Goal: Task Accomplishment & Management: Manage account settings

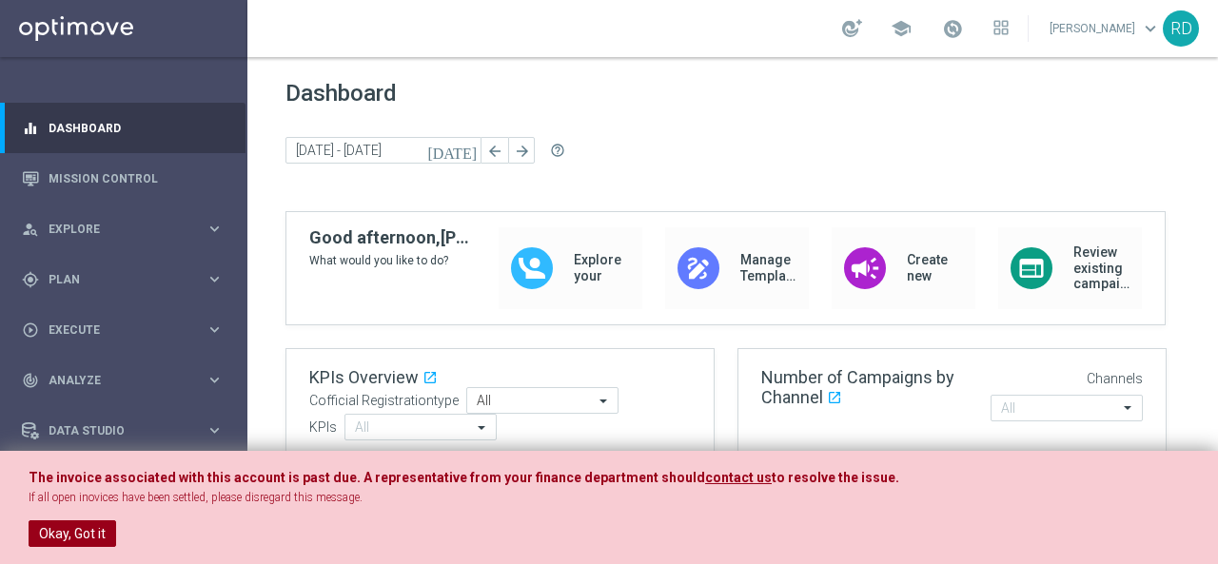
click at [69, 532] on button "Okay, Got it" at bounding box center [73, 534] width 88 height 27
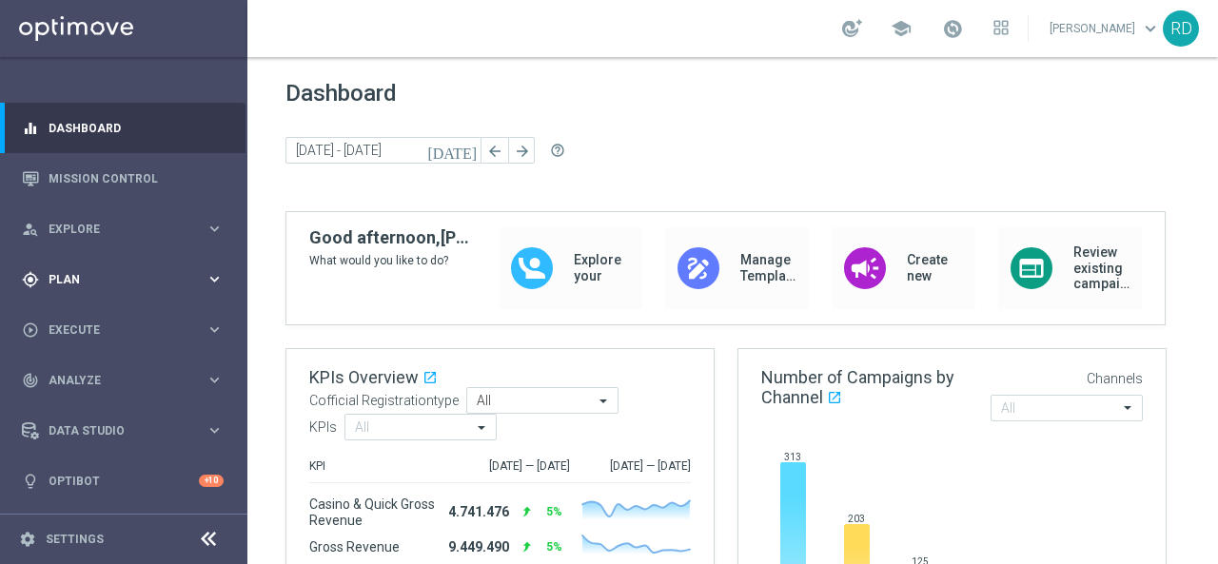
click at [103, 267] on div "gps_fixed Plan keyboard_arrow_right" at bounding box center [123, 279] width 246 height 50
click at [88, 314] on link "Target Groups" at bounding box center [123, 318] width 148 height 15
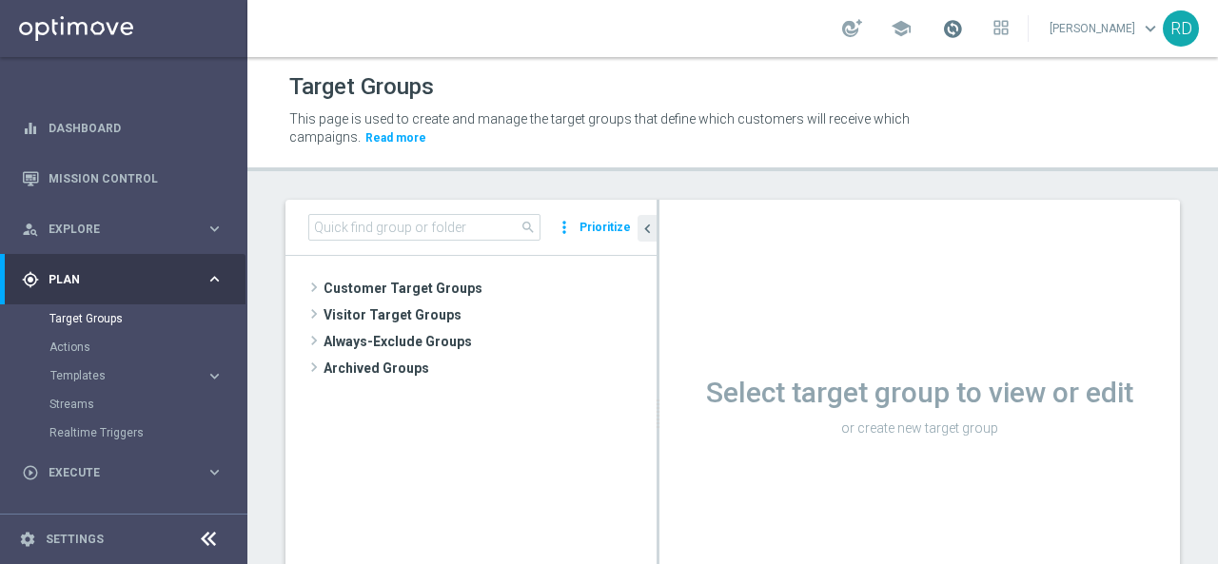
click at [942, 24] on span at bounding box center [952, 28] width 21 height 21
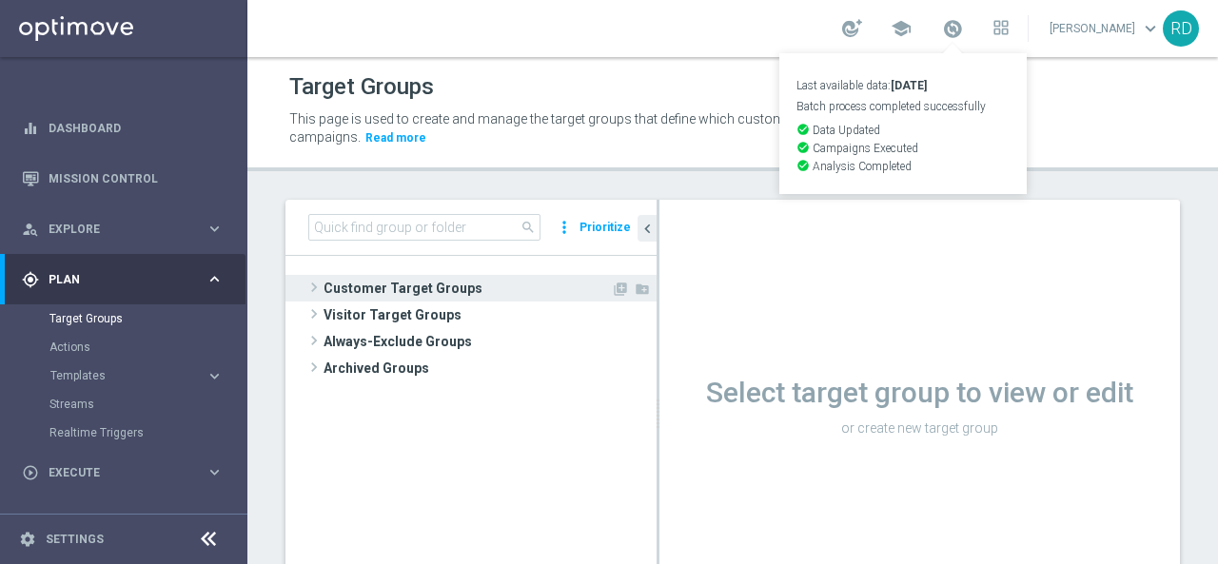
click at [329, 275] on span "Customer Target Groups" at bounding box center [467, 288] width 287 height 27
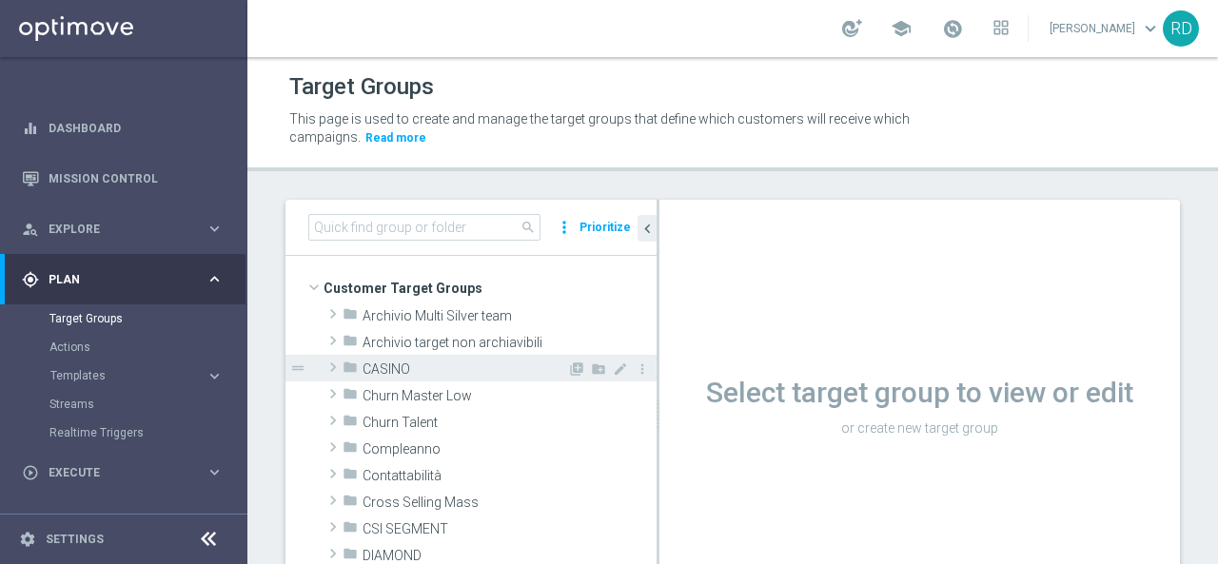
scroll to position [190, 0]
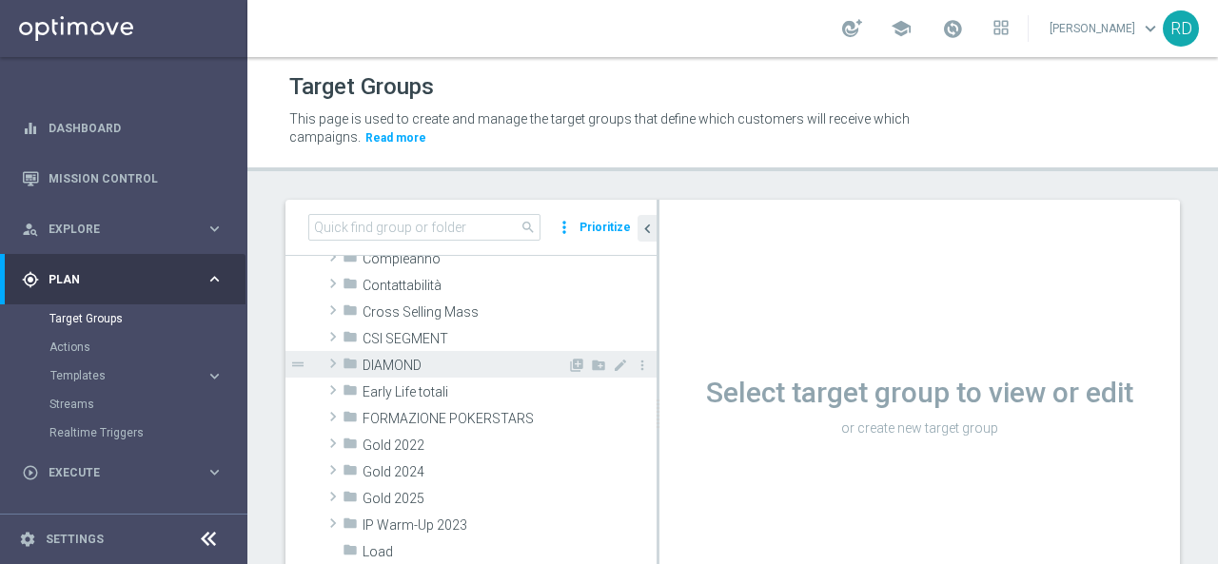
click at [337, 363] on span at bounding box center [333, 363] width 19 height 23
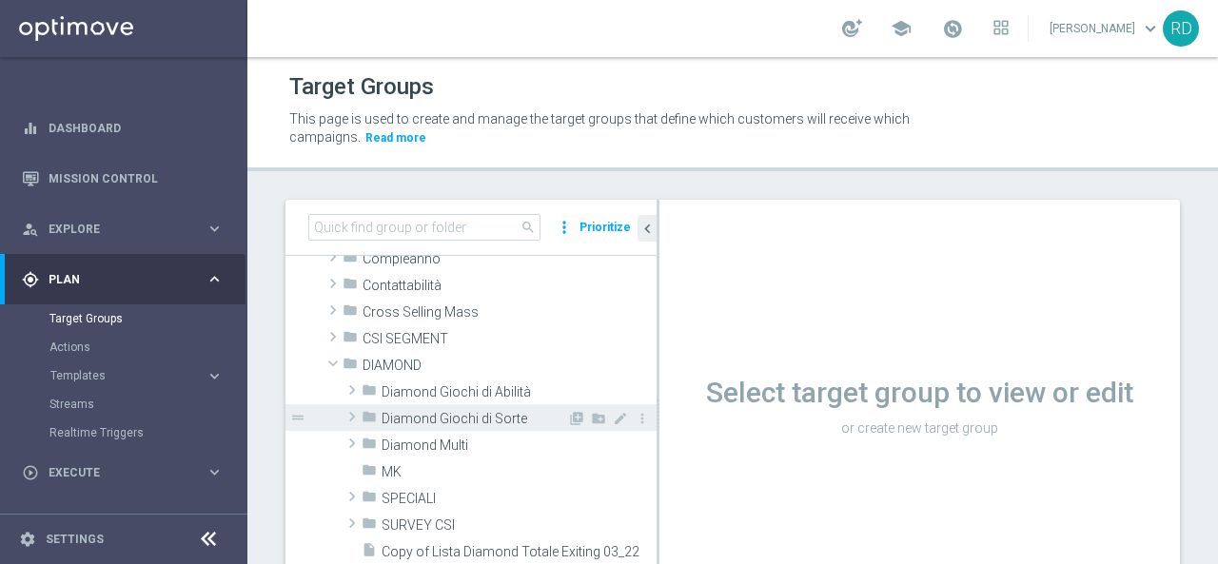
click at [441, 415] on span "Diamond Giochi di Sorte" at bounding box center [475, 419] width 186 height 16
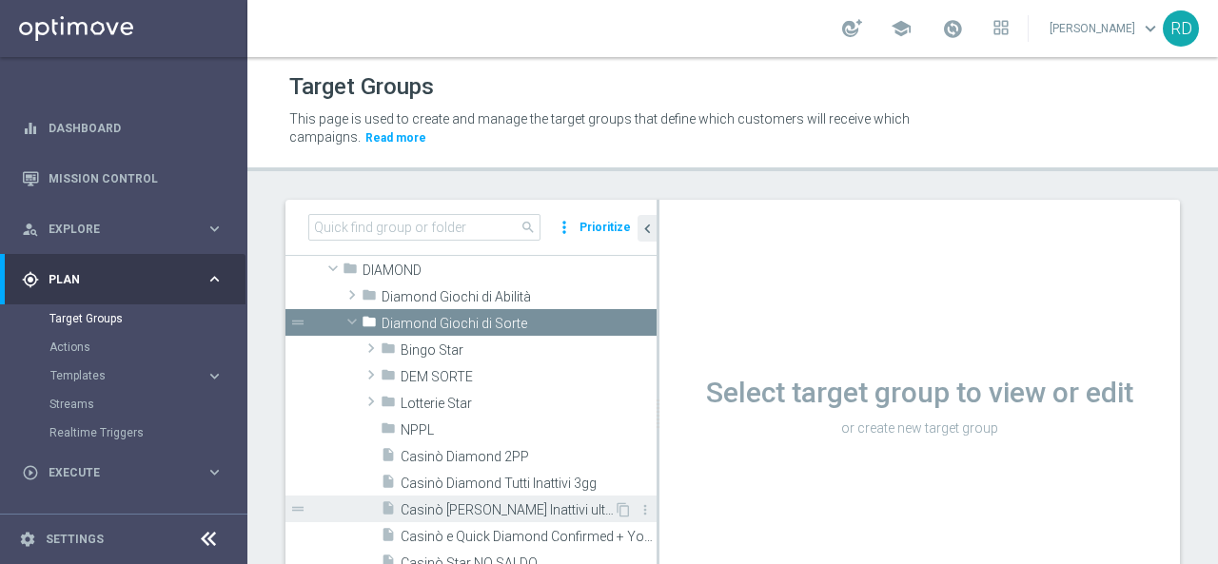
scroll to position [381, 0]
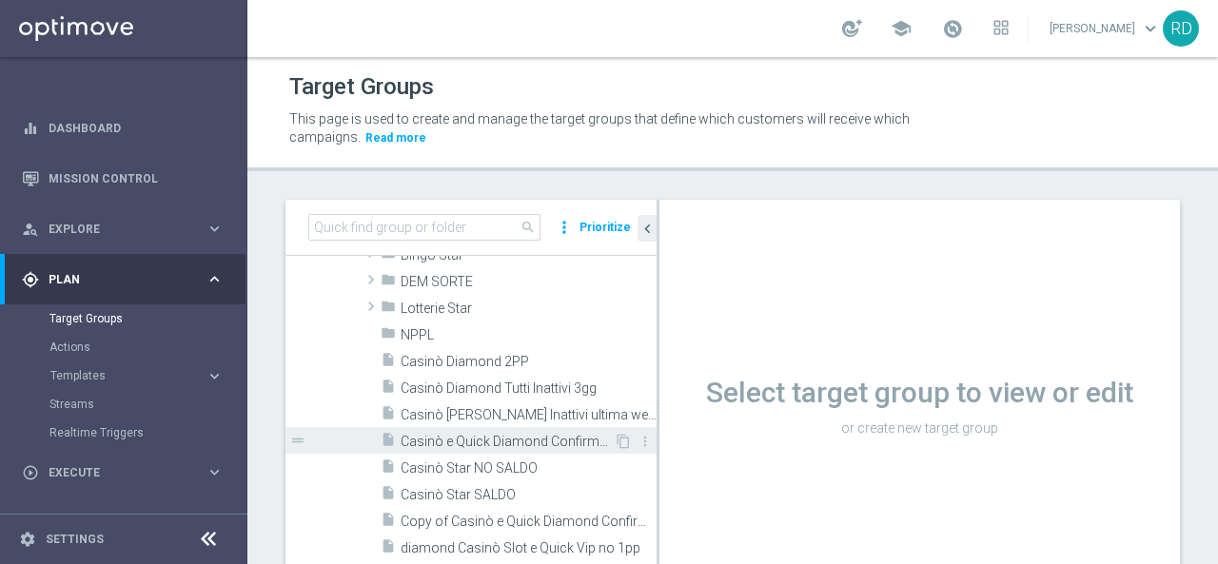
click at [442, 437] on span "Casinò e Quick Diamond Confirmed + Young+ Exiting" at bounding box center [507, 442] width 213 height 16
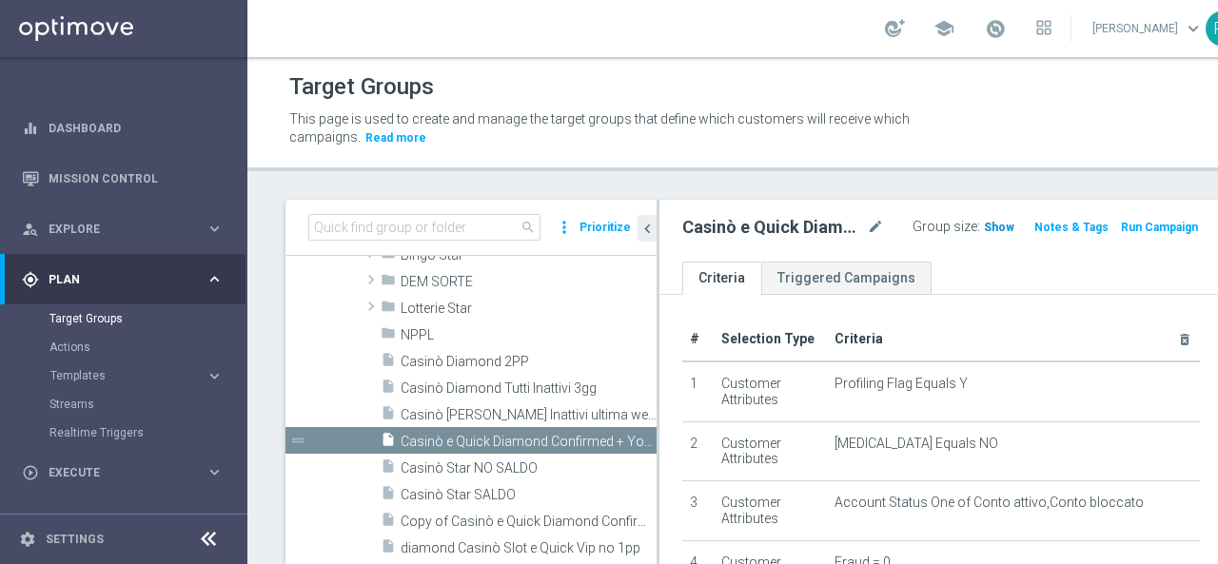
click at [984, 225] on span "Show" at bounding box center [999, 227] width 30 height 13
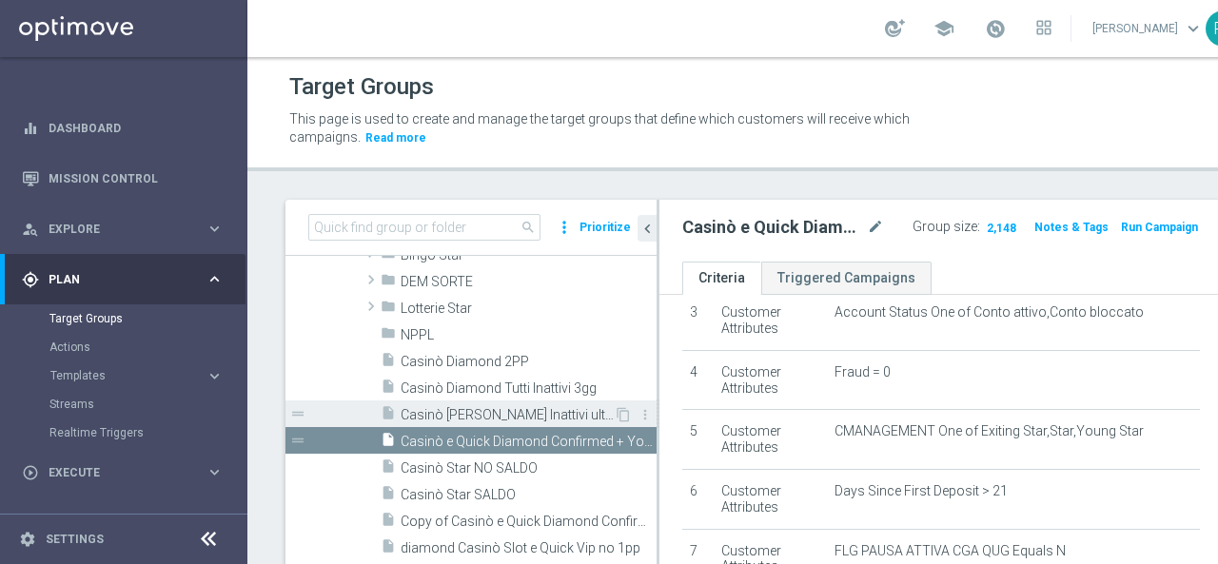
scroll to position [571, 0]
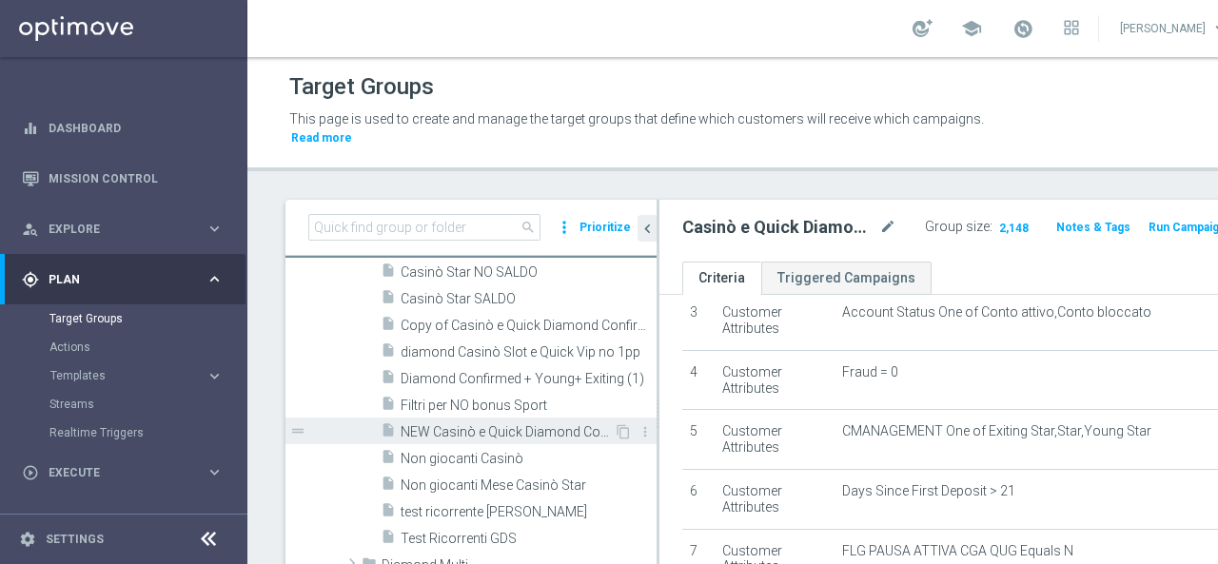
click at [444, 439] on div "insert_drive_file NEW Casinò e Quick Diamond Confirmed + Young+ Exiting" at bounding box center [497, 431] width 233 height 27
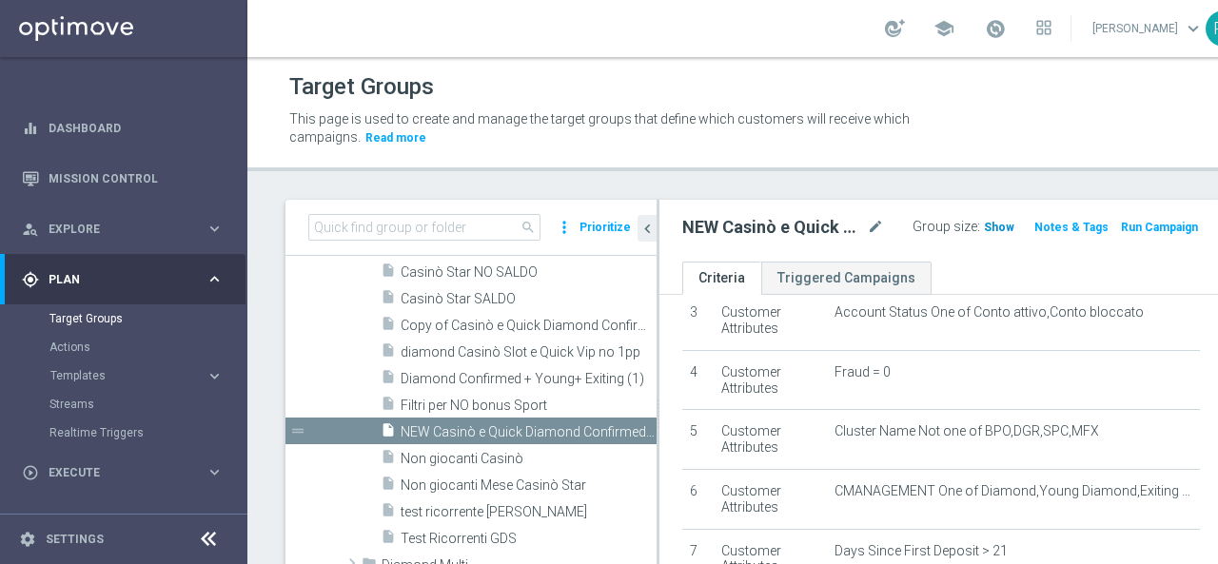
click at [984, 224] on span "Show" at bounding box center [999, 227] width 30 height 13
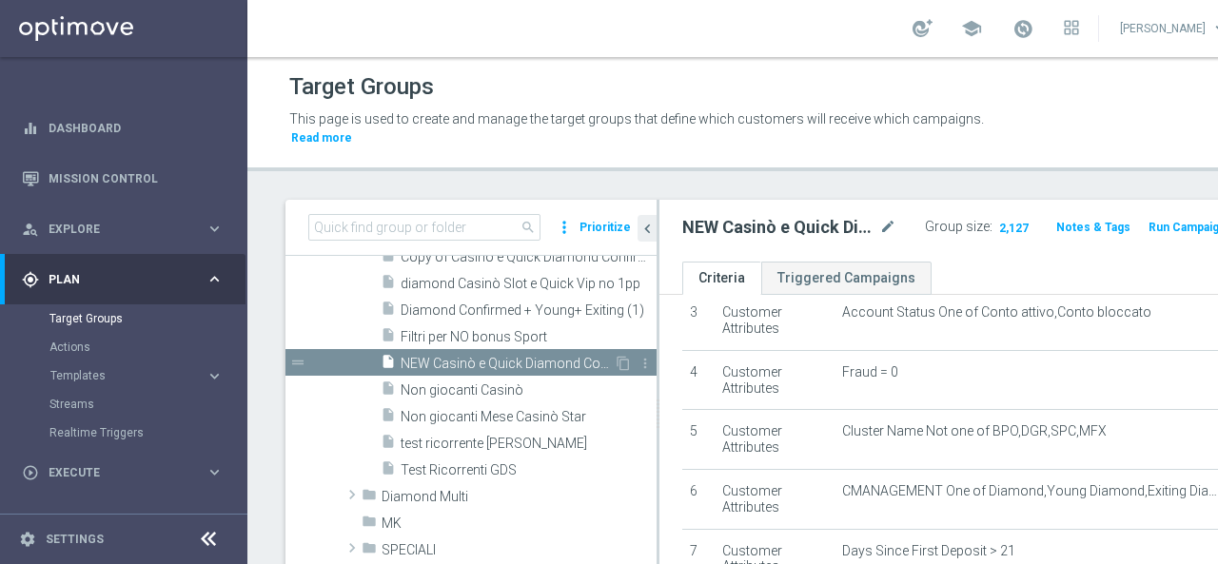
scroll to position [666, 0]
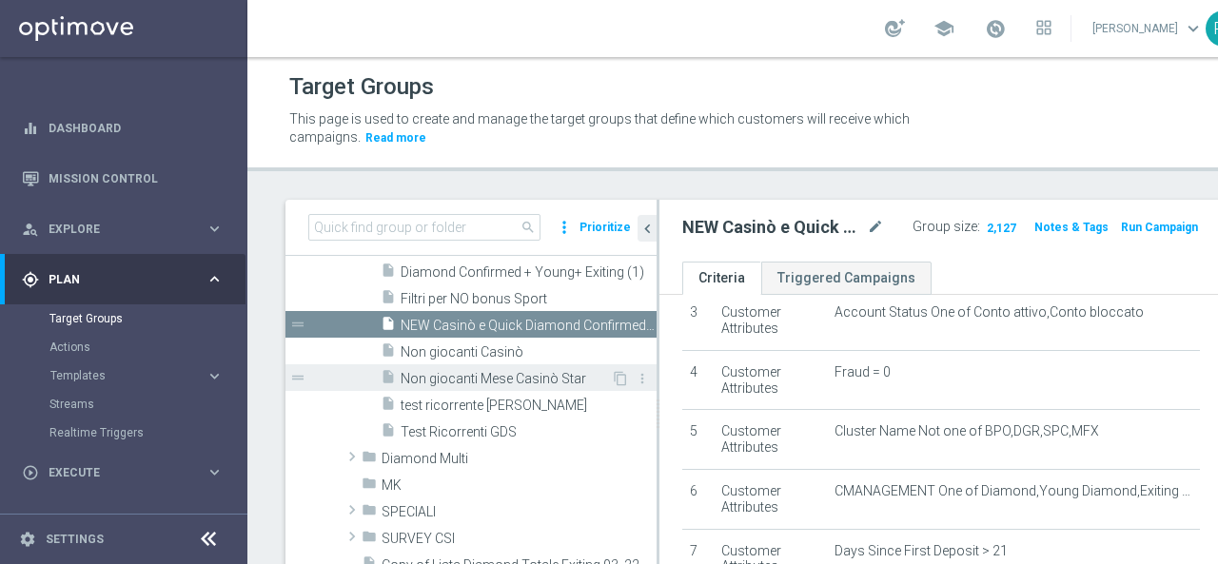
click at [478, 379] on span "Non giocanti Mese Casinò Star" at bounding box center [506, 379] width 210 height 16
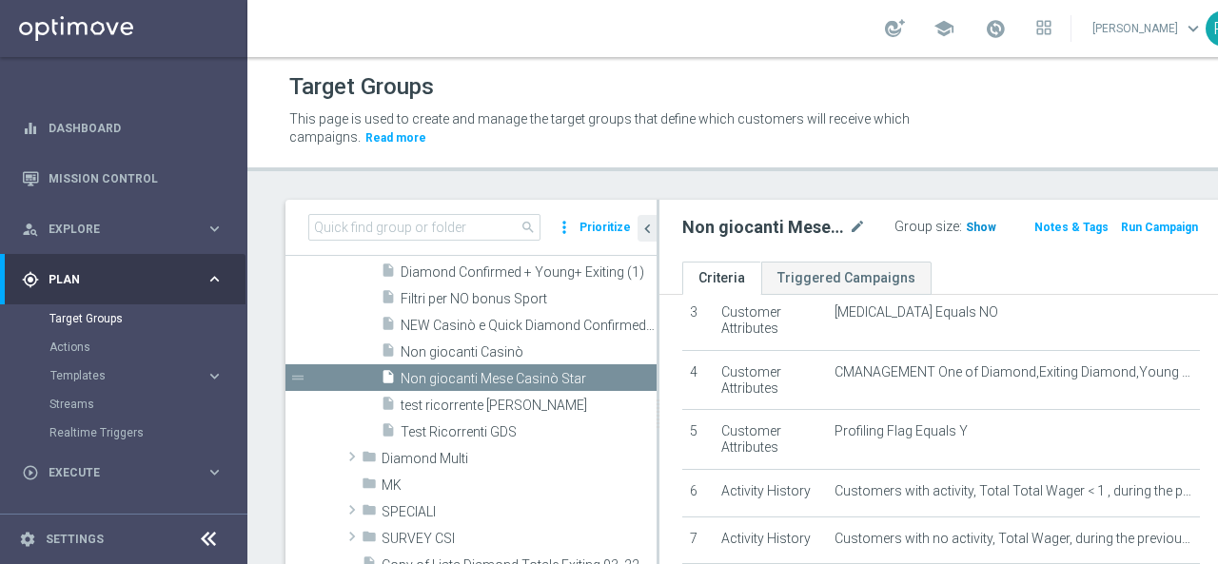
click at [966, 222] on span "Show" at bounding box center [981, 227] width 30 height 13
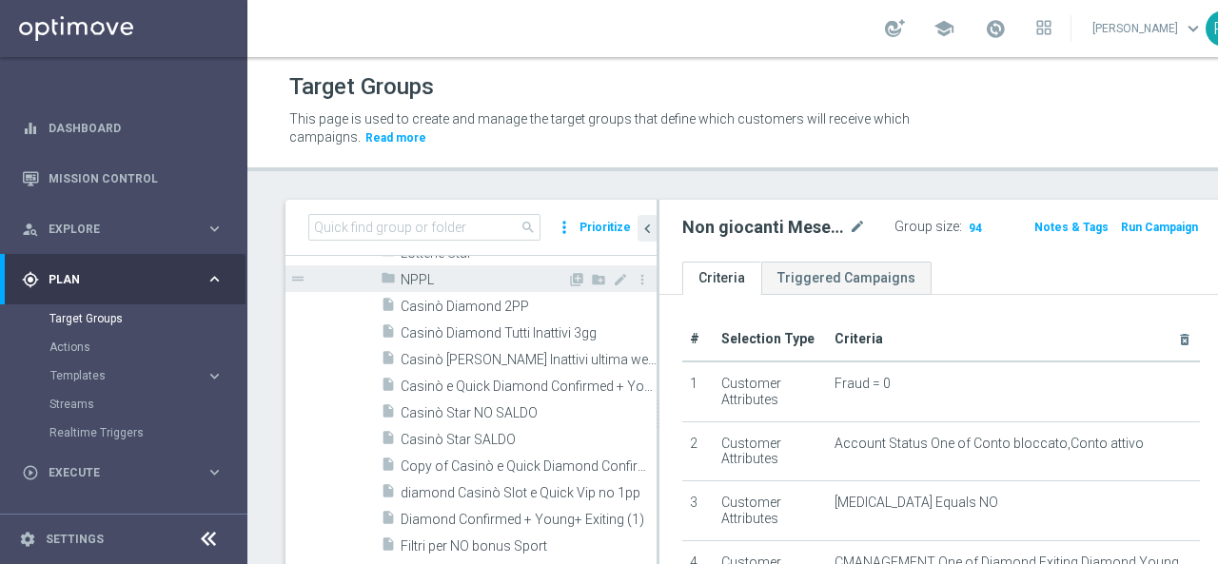
scroll to position [476, 0]
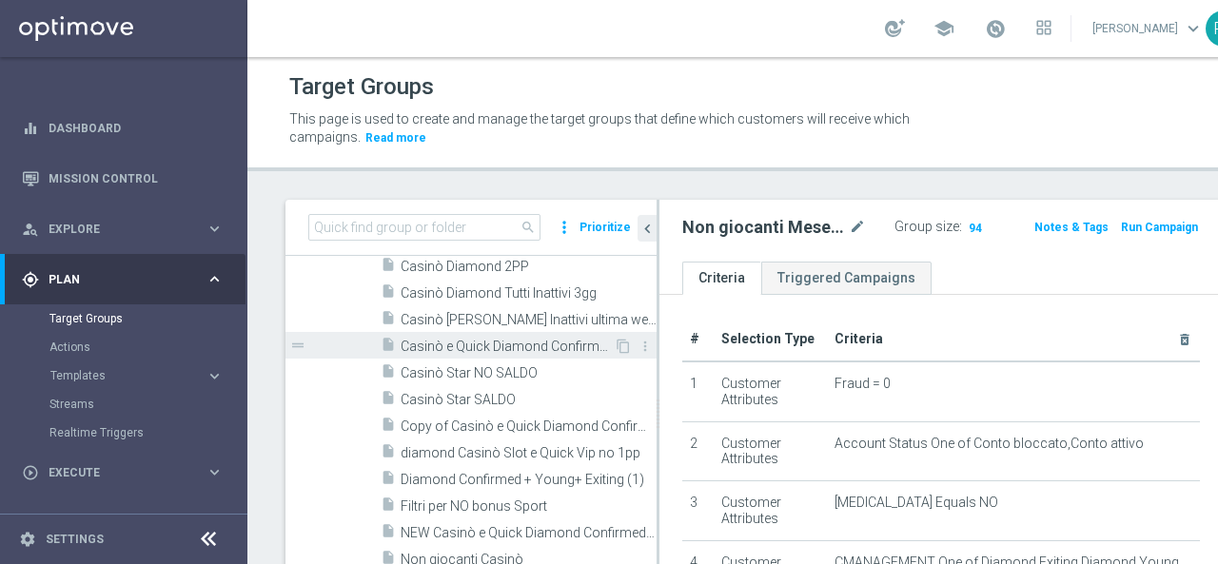
click at [461, 346] on span "Casinò e Quick Diamond Confirmed + Young+ Exiting" at bounding box center [507, 347] width 213 height 16
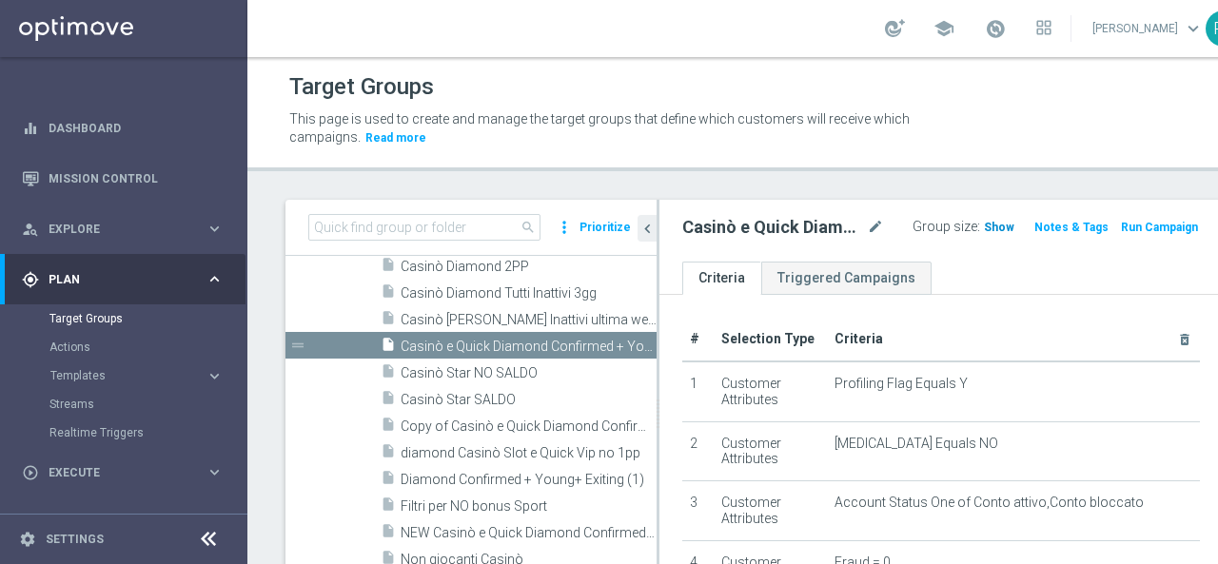
click at [984, 225] on span "Show" at bounding box center [999, 227] width 30 height 13
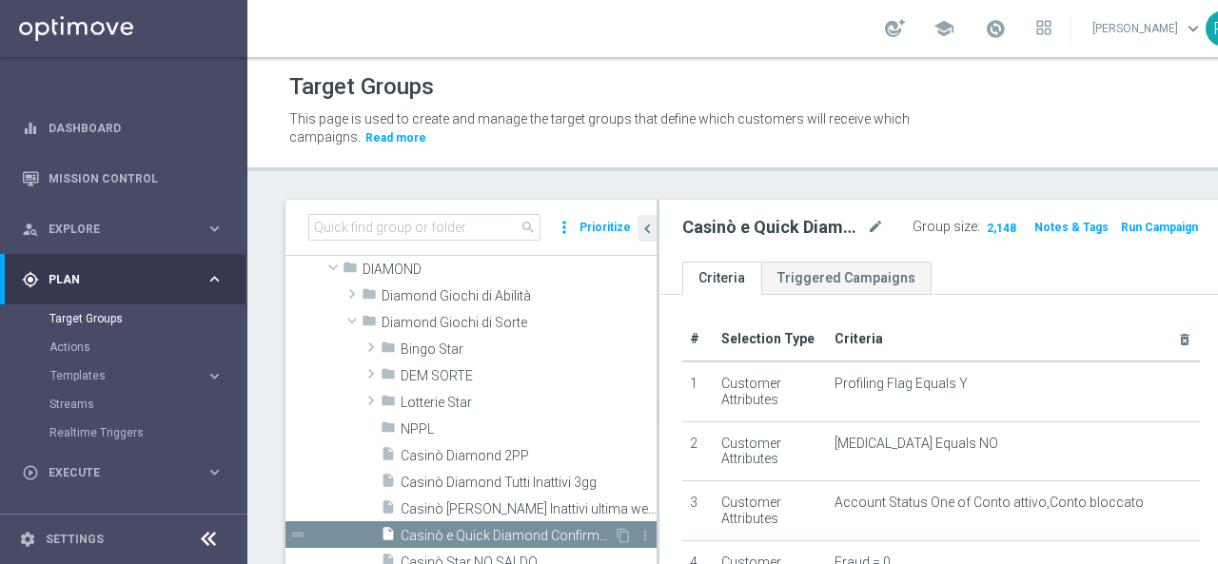
scroll to position [285, 0]
click at [985, 227] on span "2,148" at bounding box center [1001, 230] width 33 height 18
click at [985, 225] on span "2,148" at bounding box center [1001, 230] width 33 height 18
click at [985, 229] on span "2,148" at bounding box center [1001, 230] width 33 height 18
click at [487, 509] on span "Casinò Diamond Tutti Inattivi ultima week" at bounding box center [507, 510] width 213 height 16
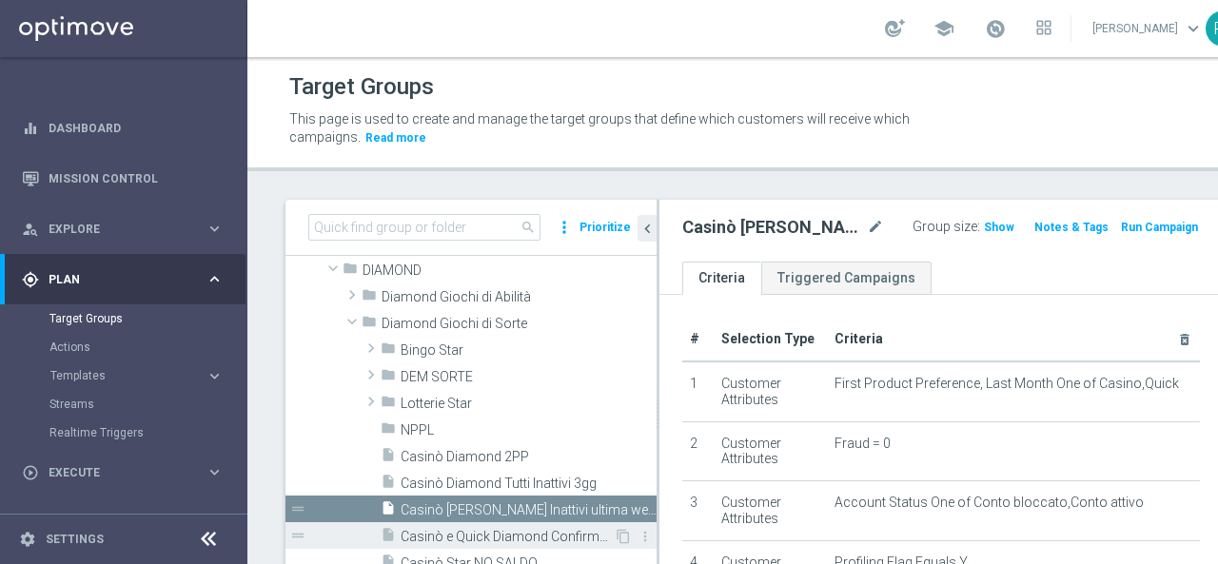
click at [483, 524] on div "insert_drive_file Casinò e Quick Diamond Confirmed + Young+ Exiting" at bounding box center [497, 535] width 233 height 27
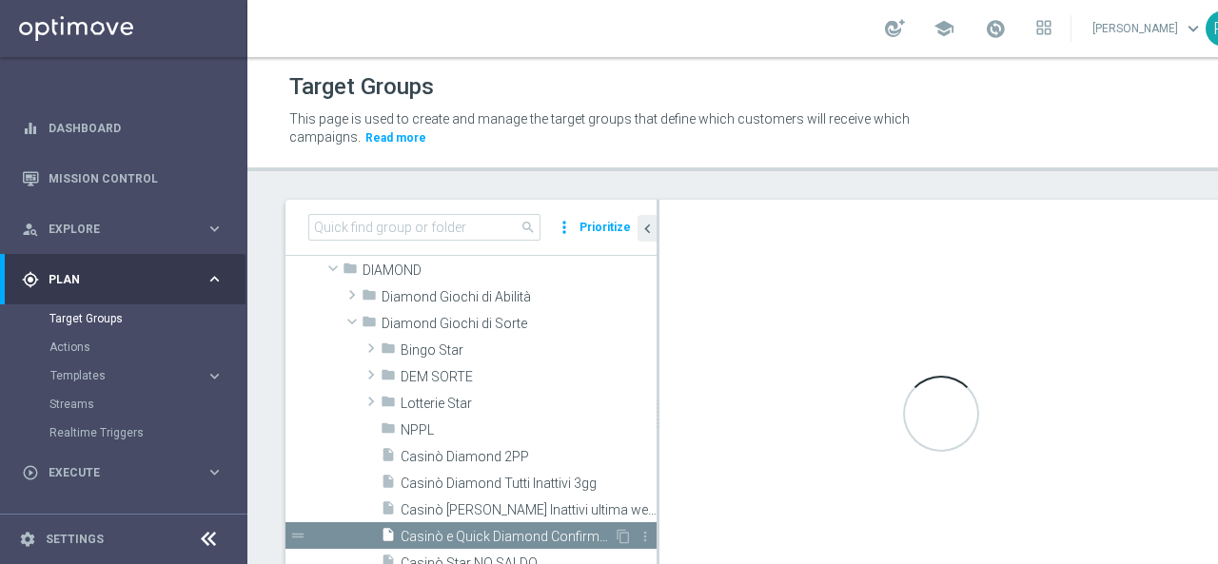
checkbox input "false"
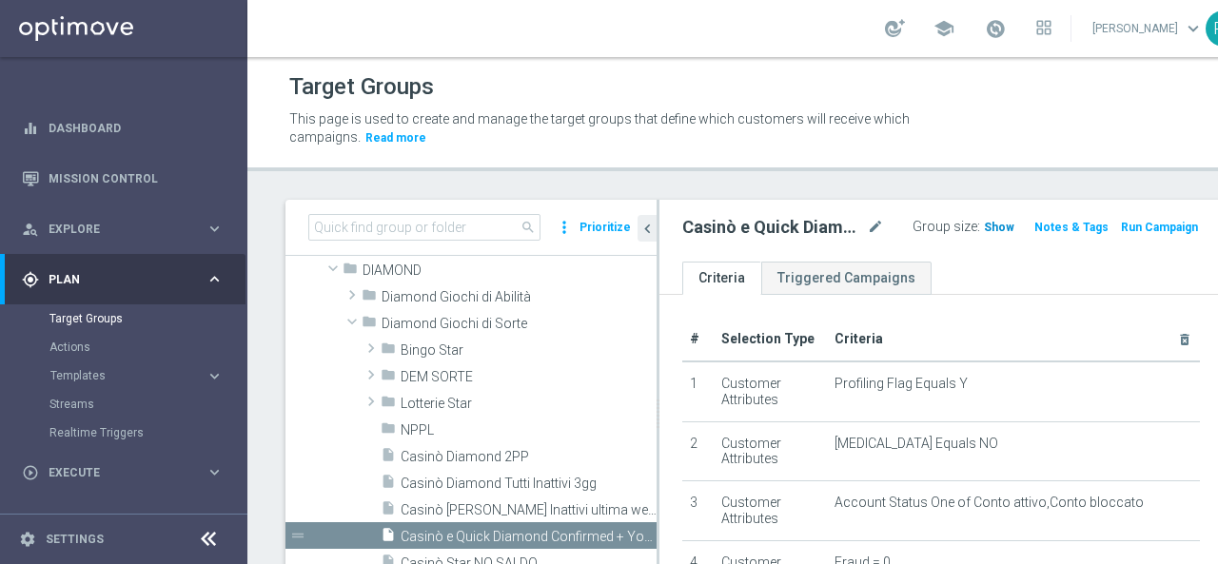
click at [984, 227] on span "Show" at bounding box center [999, 227] width 30 height 13
click at [985, 227] on span "2,148" at bounding box center [1001, 230] width 33 height 18
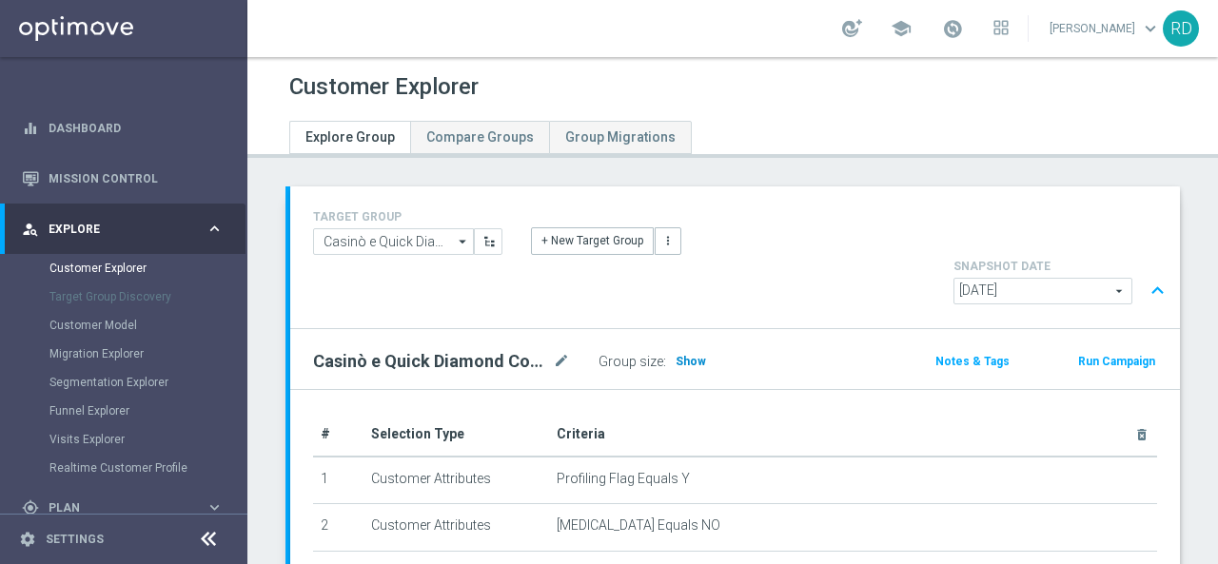
click at [685, 355] on span "Show" at bounding box center [691, 361] width 30 height 13
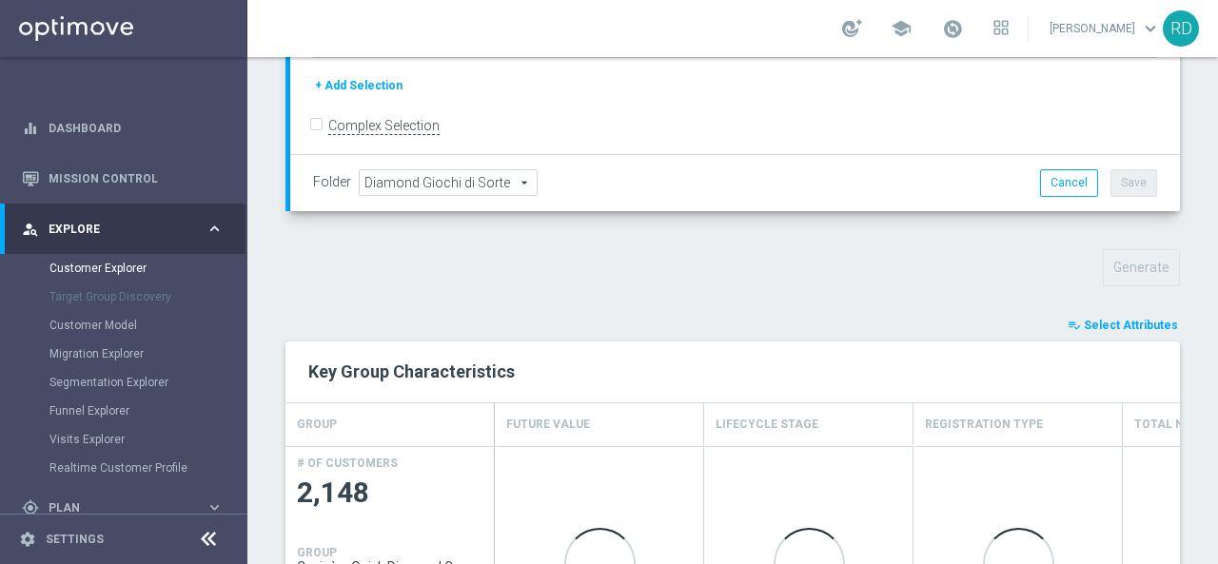
scroll to position [547, 0]
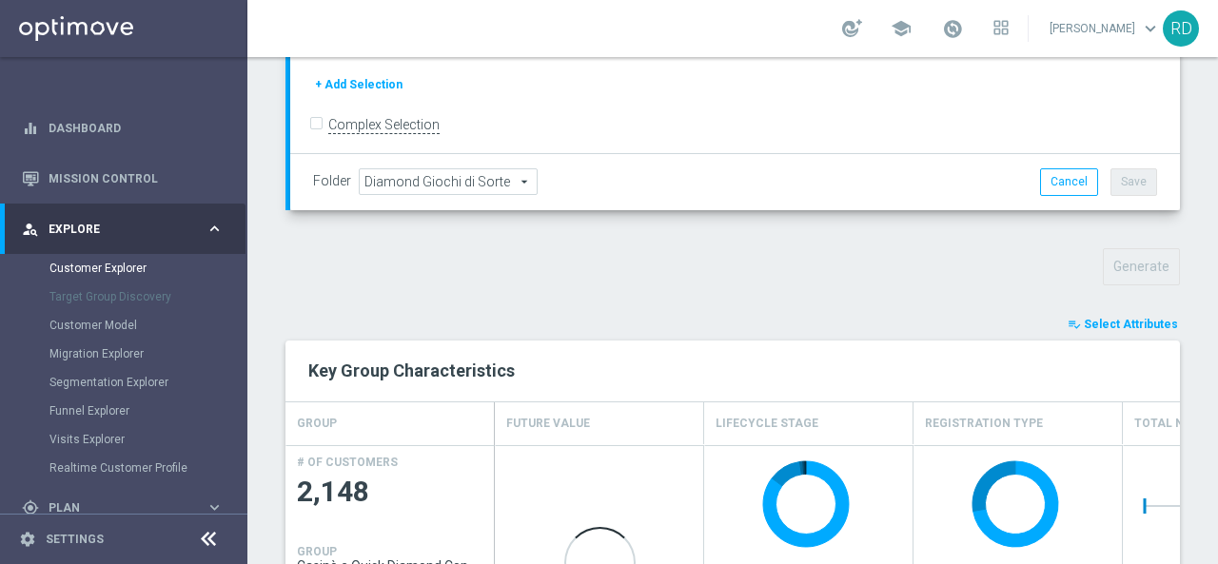
click at [1086, 318] on span "Select Attributes" at bounding box center [1131, 324] width 94 height 13
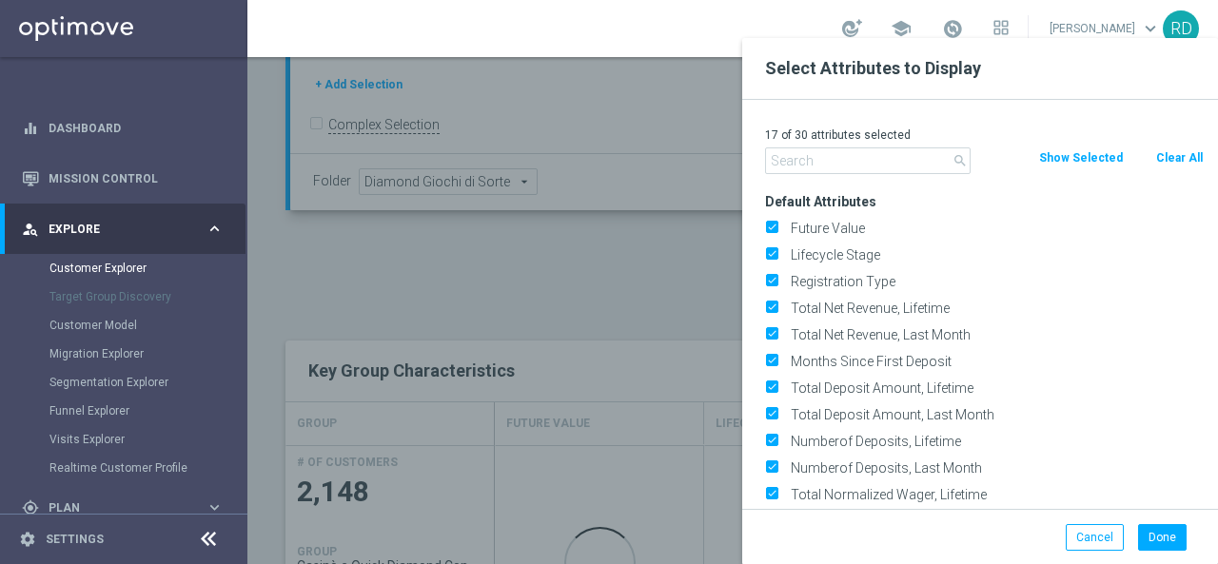
click at [878, 163] on input "text" at bounding box center [868, 160] width 206 height 27
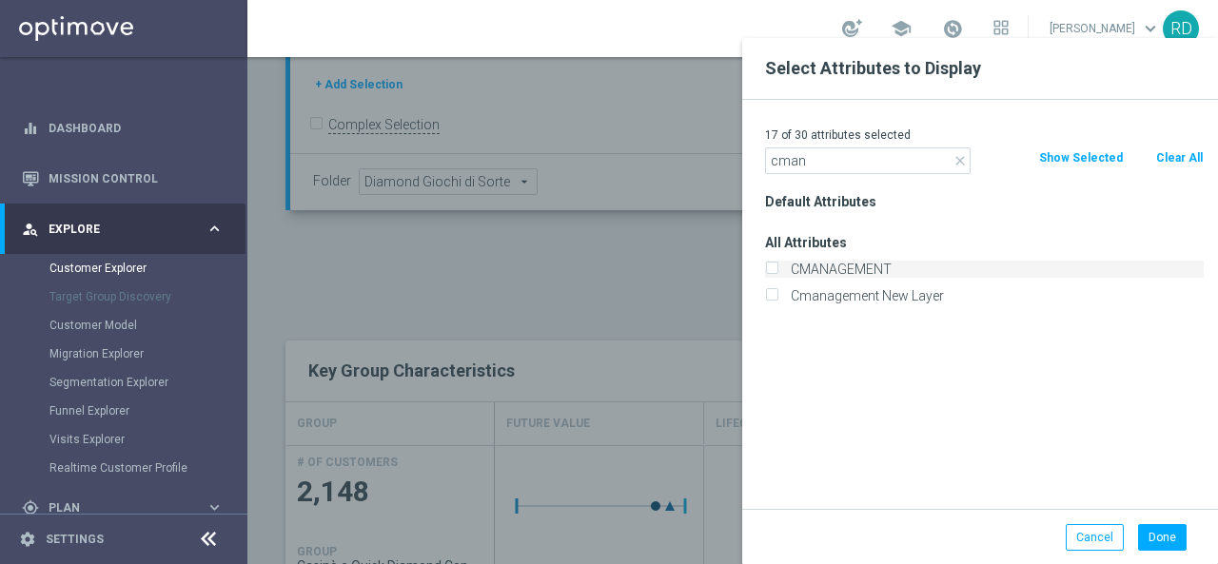
type input "cman"
click at [857, 264] on label "CMANAGEMENT" at bounding box center [994, 269] width 420 height 17
click at [777, 265] on input "CMANAGEMENT" at bounding box center [771, 271] width 12 height 12
checkbox input "true"
click at [1164, 536] on button "Done" at bounding box center [1162, 537] width 49 height 27
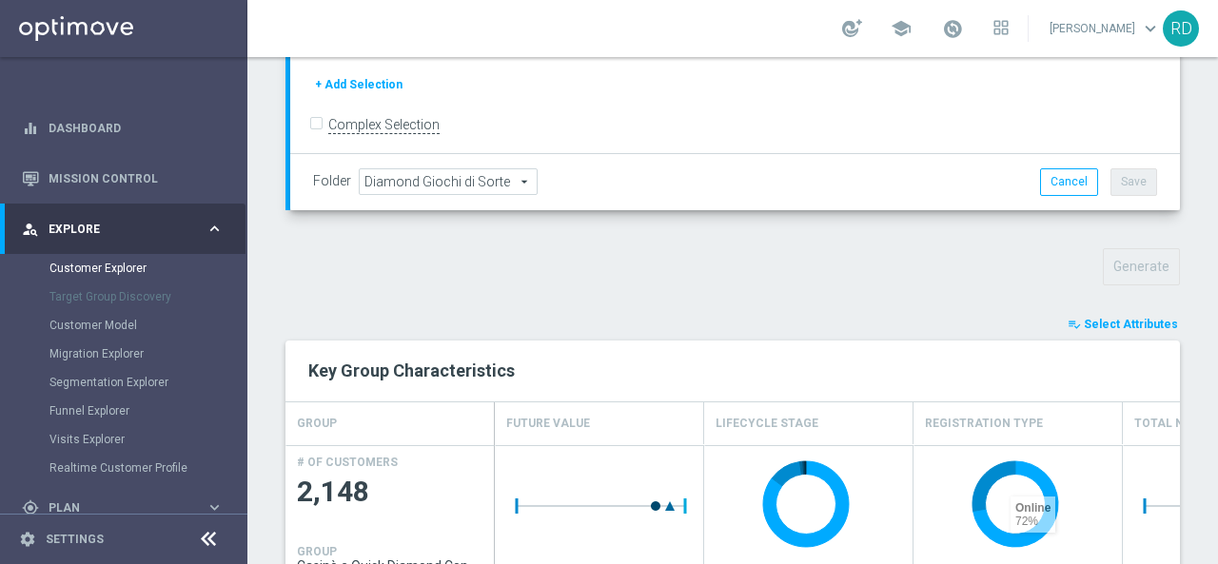
click at [1113, 318] on span "Select Attributes" at bounding box center [1131, 324] width 94 height 13
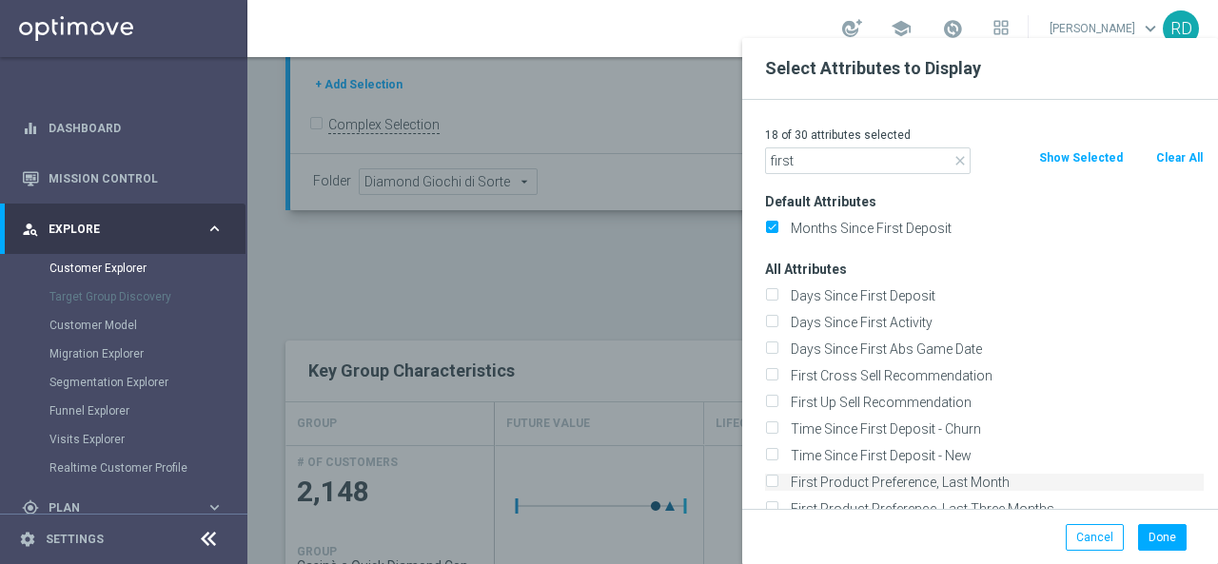
type input "first"
click at [894, 484] on label "First Product Preference, Last Month" at bounding box center [994, 482] width 420 height 17
click at [777, 484] on input "First Product Preference, Last Month" at bounding box center [771, 485] width 12 height 12
checkbox input "true"
click at [1172, 537] on button "Done" at bounding box center [1162, 537] width 49 height 27
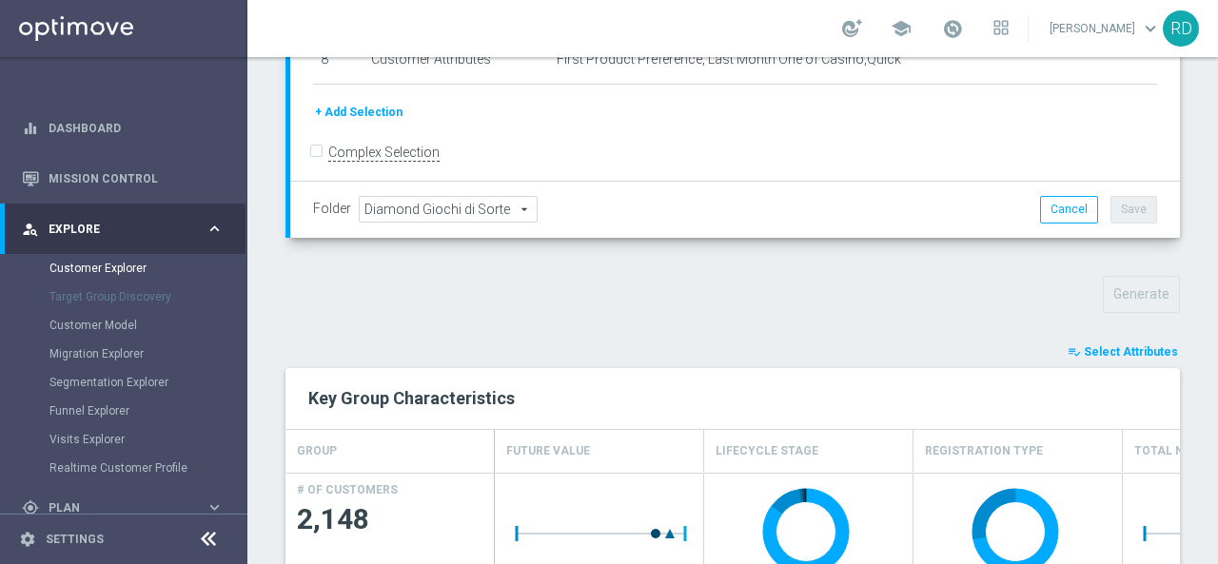
scroll to position [807, 0]
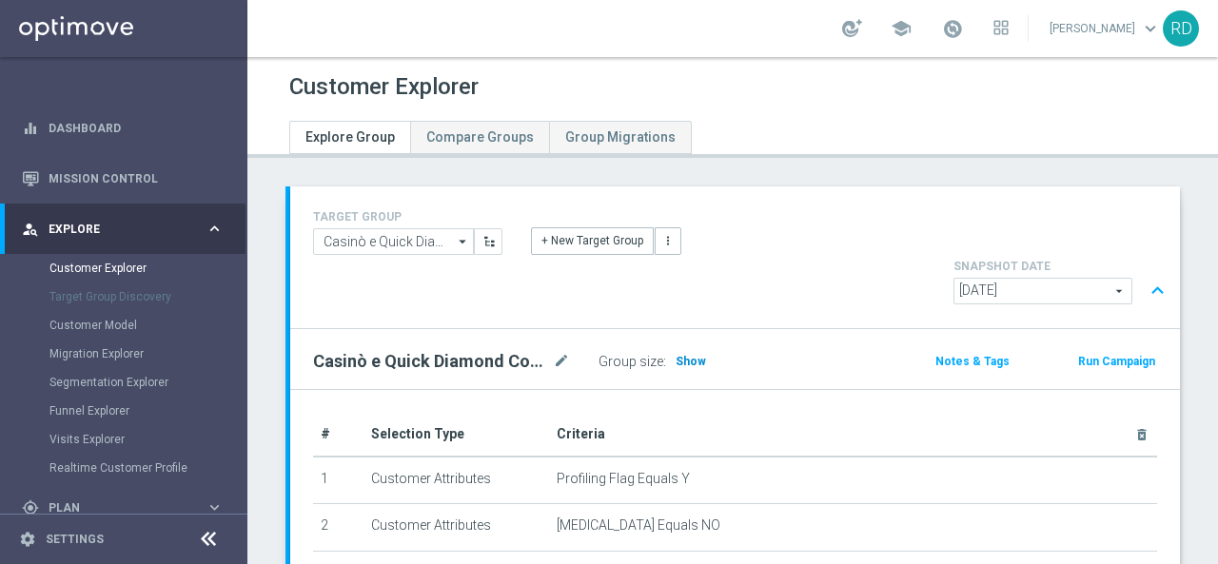
click at [691, 355] on span "Show" at bounding box center [691, 361] width 30 height 13
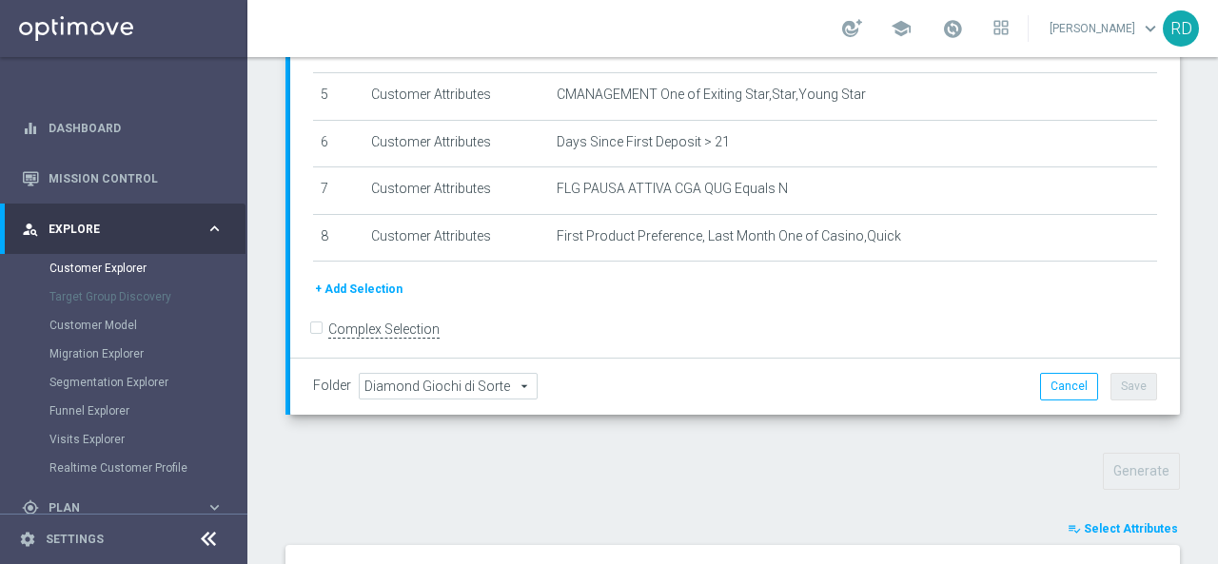
scroll to position [547, 0]
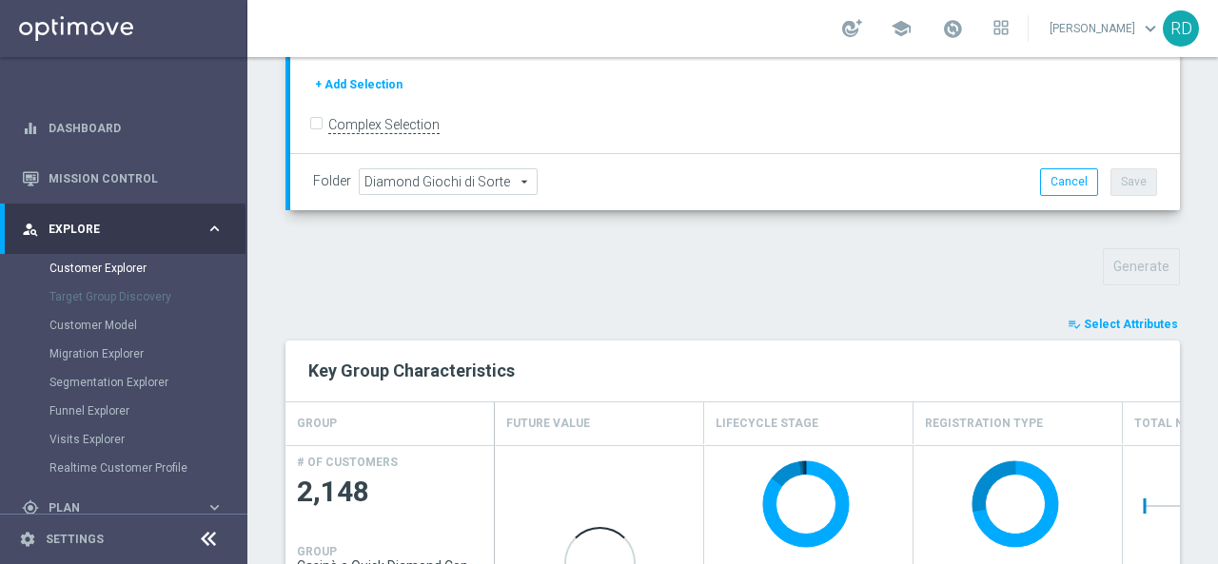
drag, startPoint x: 1099, startPoint y: 276, endPoint x: 1043, endPoint y: 243, distance: 65.3
click at [1098, 318] on span "Select Attributes" at bounding box center [1131, 324] width 94 height 13
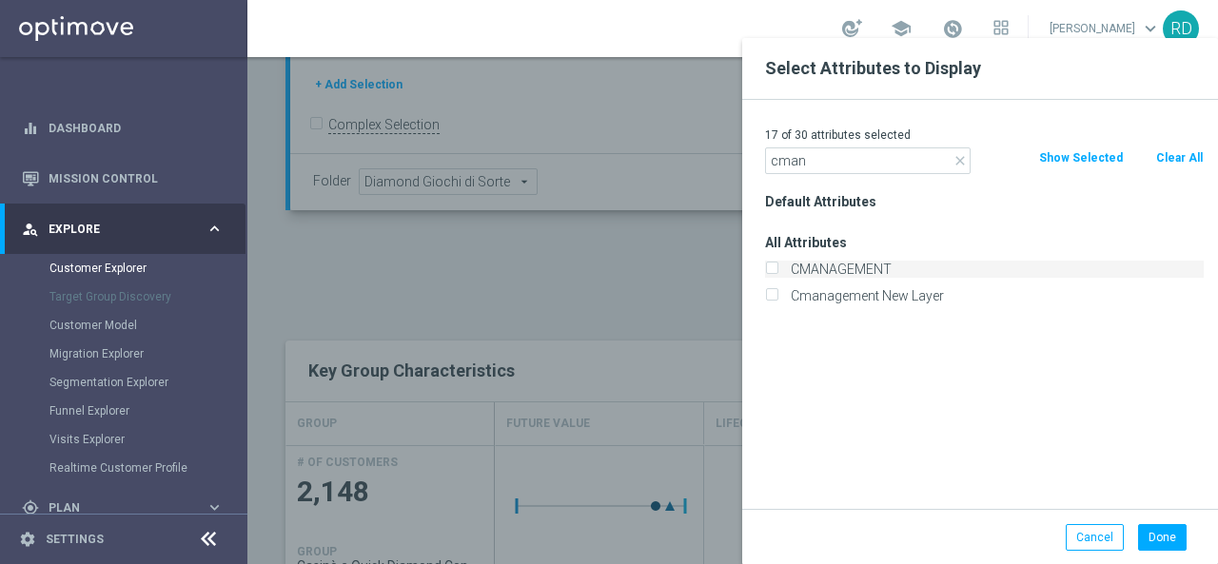
type input "cman"
click at [856, 262] on label "CMANAGEMENT" at bounding box center [994, 269] width 420 height 17
click at [777, 265] on input "CMANAGEMENT" at bounding box center [771, 271] width 12 height 12
checkbox input "true"
click at [1166, 532] on button "Done" at bounding box center [1162, 537] width 49 height 27
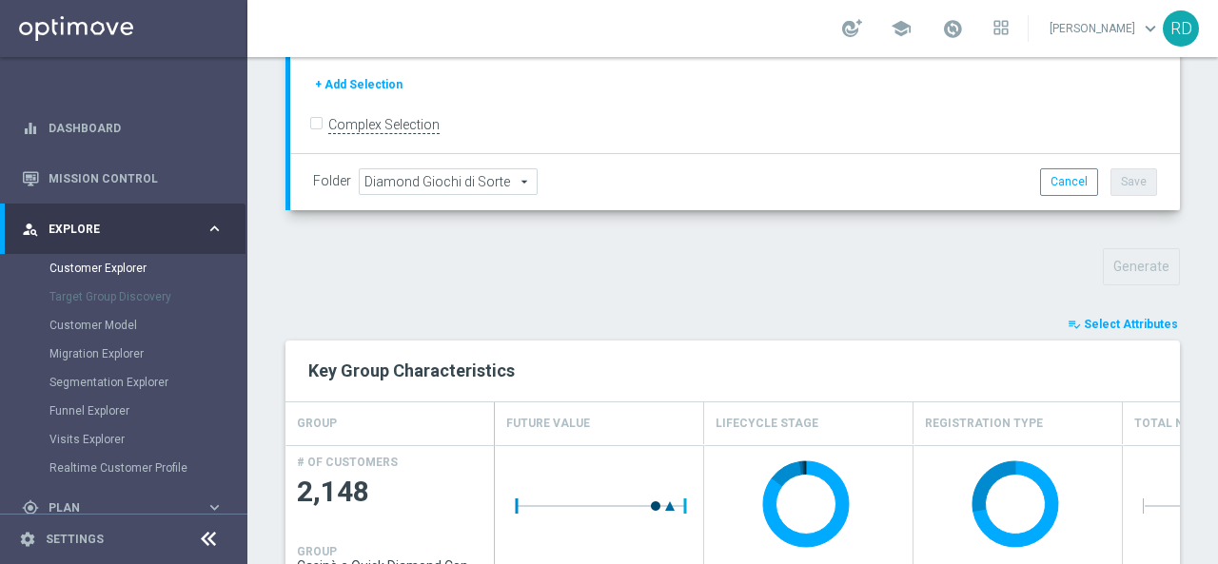
click at [1104, 318] on span "Select Attributes" at bounding box center [1131, 324] width 94 height 13
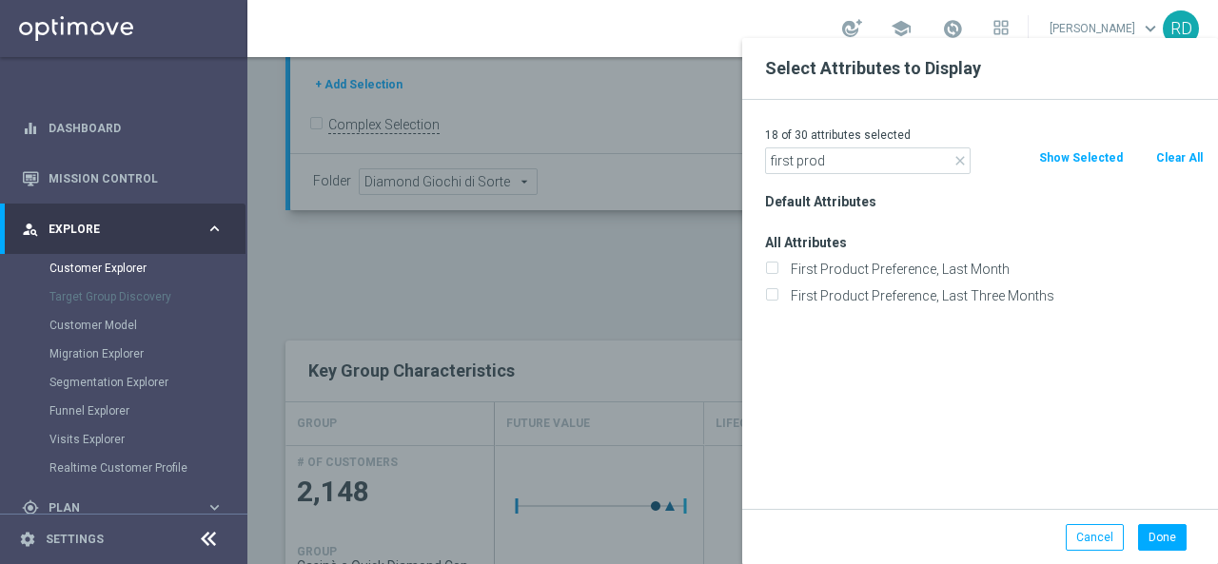
type input "first prod"
click at [853, 258] on div "First Product Preference, Last Month" at bounding box center [984, 269] width 467 height 27
click at [853, 263] on label "First Product Preference, Last Month" at bounding box center [994, 269] width 420 height 17
click at [777, 265] on input "First Product Preference, Last Month" at bounding box center [771, 271] width 12 height 12
checkbox input "true"
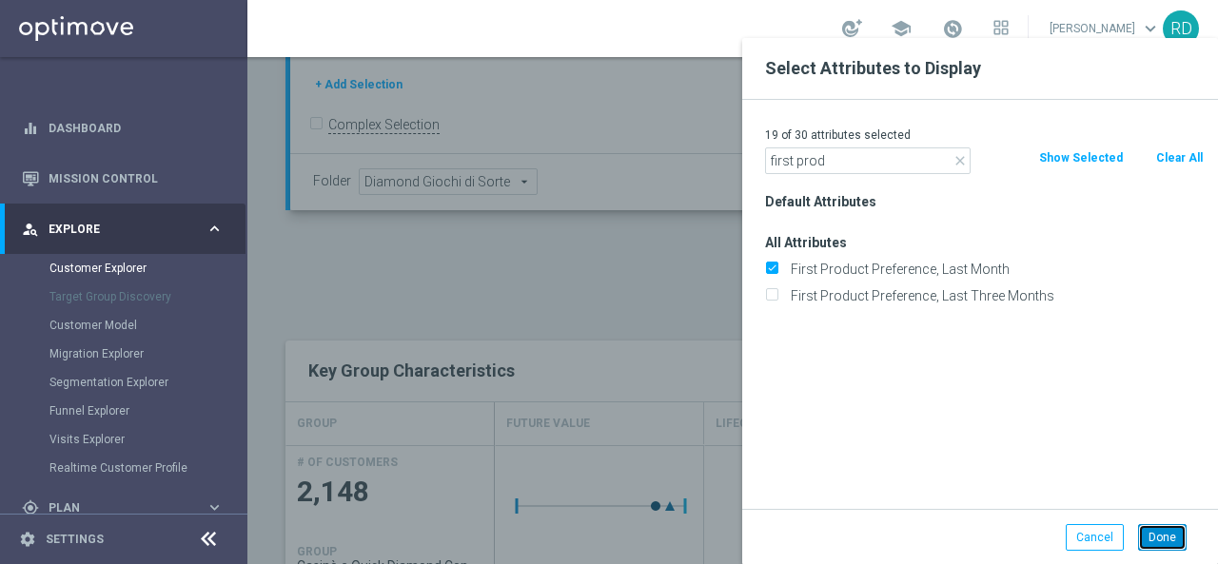
drag, startPoint x: 1169, startPoint y: 536, endPoint x: 1165, endPoint y: 522, distance: 14.1
click at [1169, 531] on button "Done" at bounding box center [1162, 537] width 49 height 27
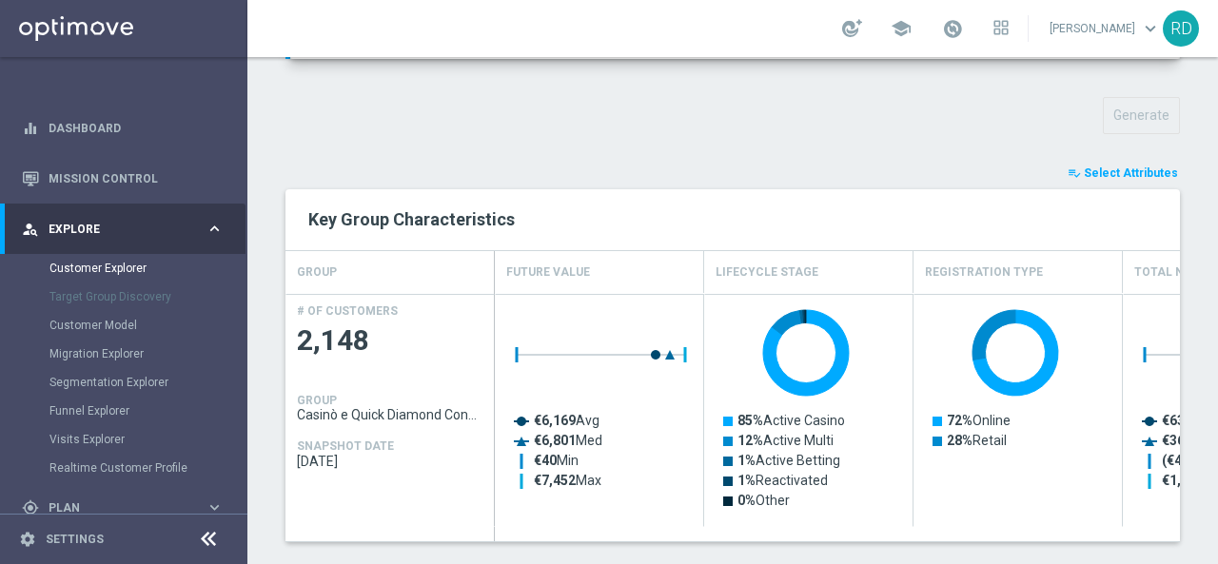
scroll to position [807, 0]
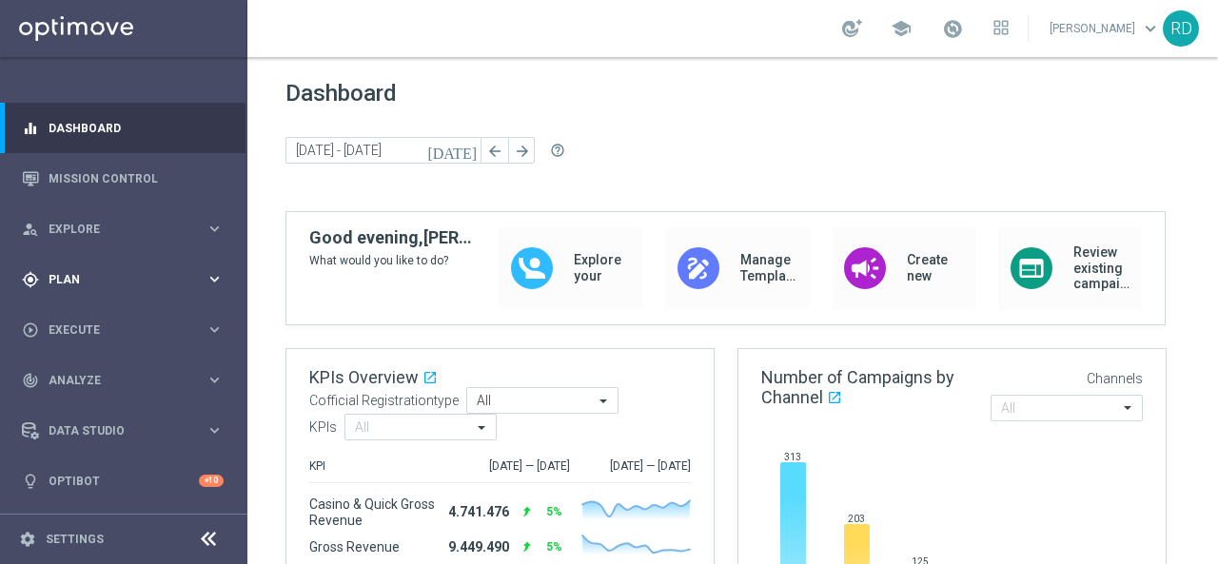
click at [116, 282] on span "Plan" at bounding box center [127, 279] width 157 height 11
click at [99, 317] on link "Target Groups" at bounding box center [123, 318] width 148 height 15
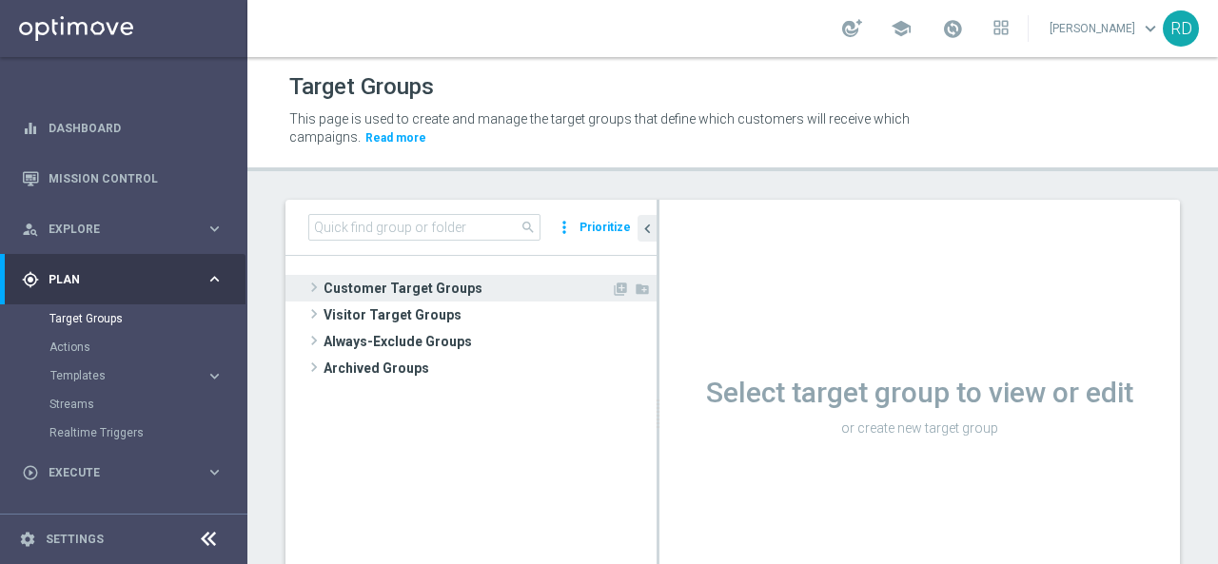
click at [318, 286] on span at bounding box center [314, 287] width 19 height 23
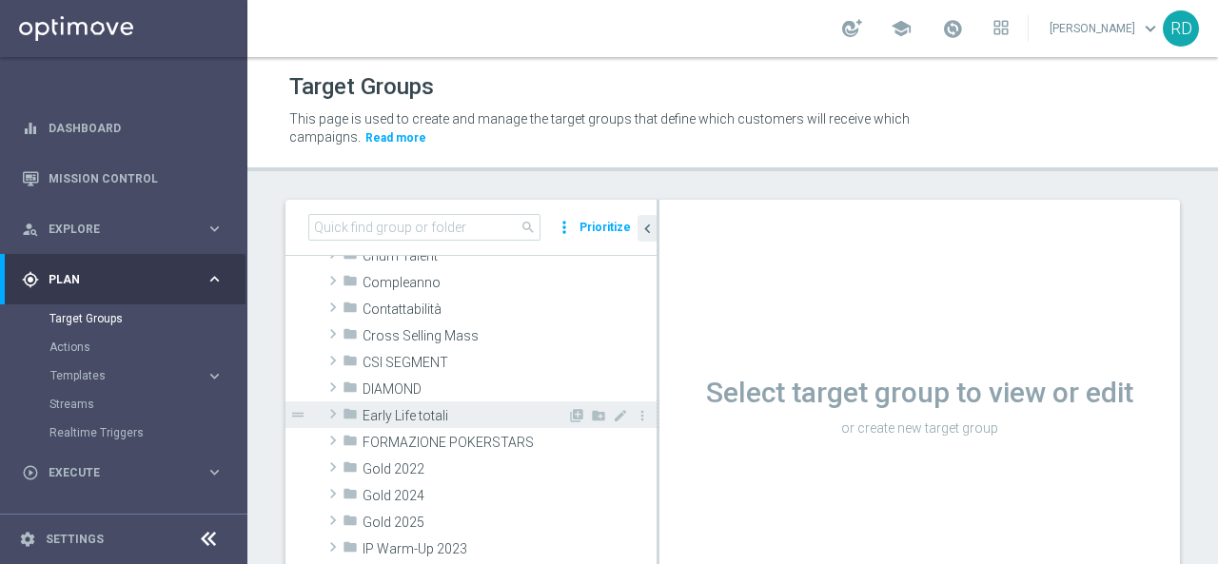
scroll to position [190, 0]
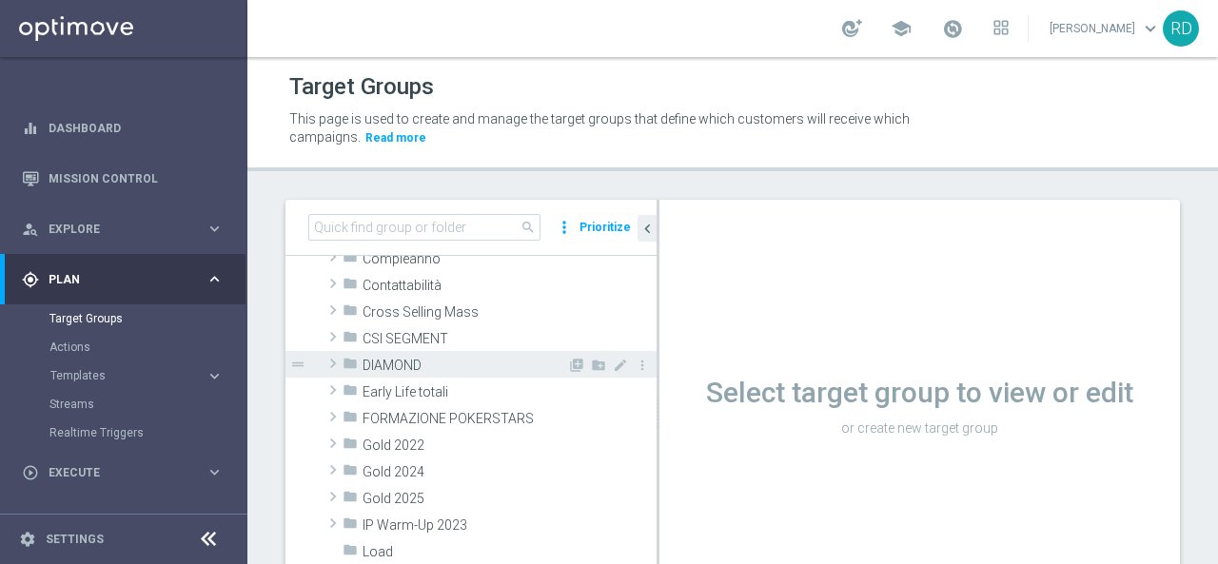
click at [335, 363] on span at bounding box center [333, 363] width 19 height 23
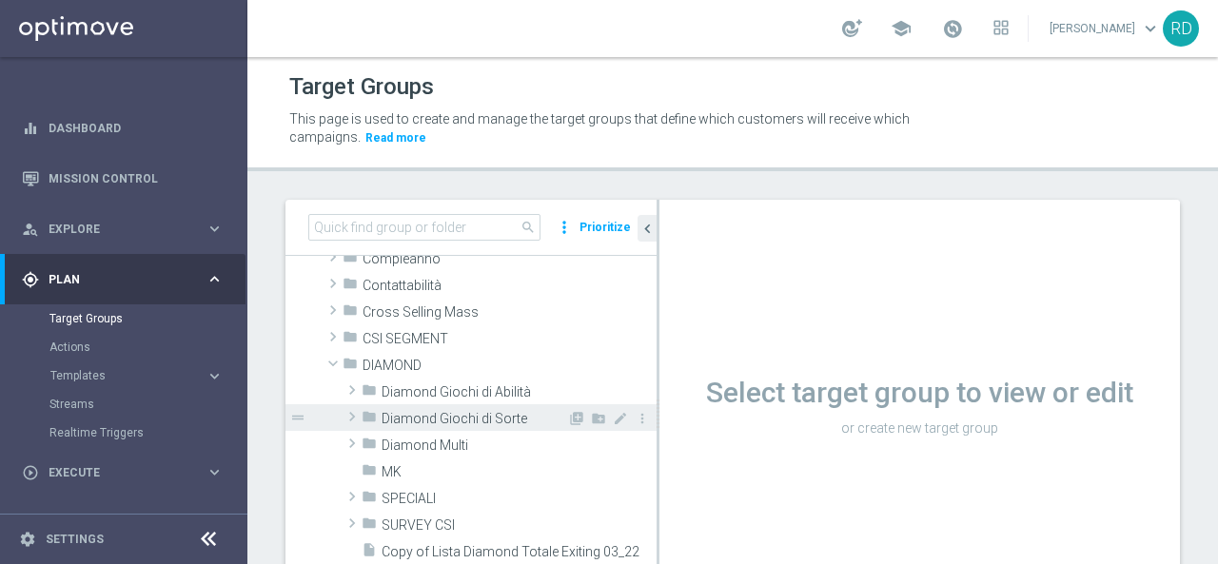
click at [398, 416] on span "Diamond Giochi di Sorte" at bounding box center [475, 419] width 186 height 16
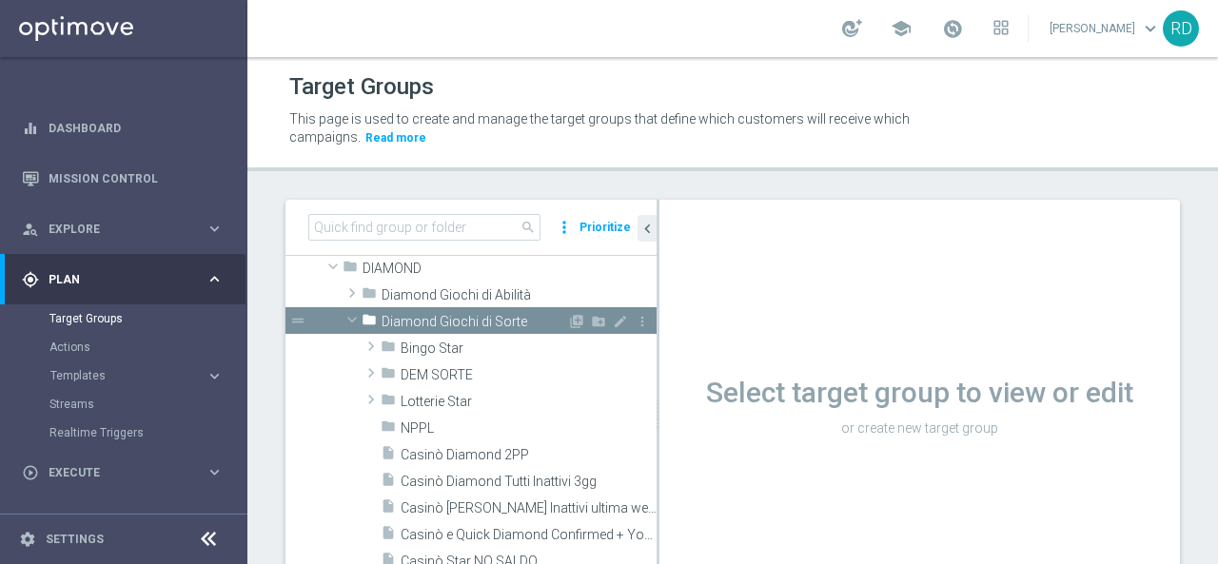
scroll to position [381, 0]
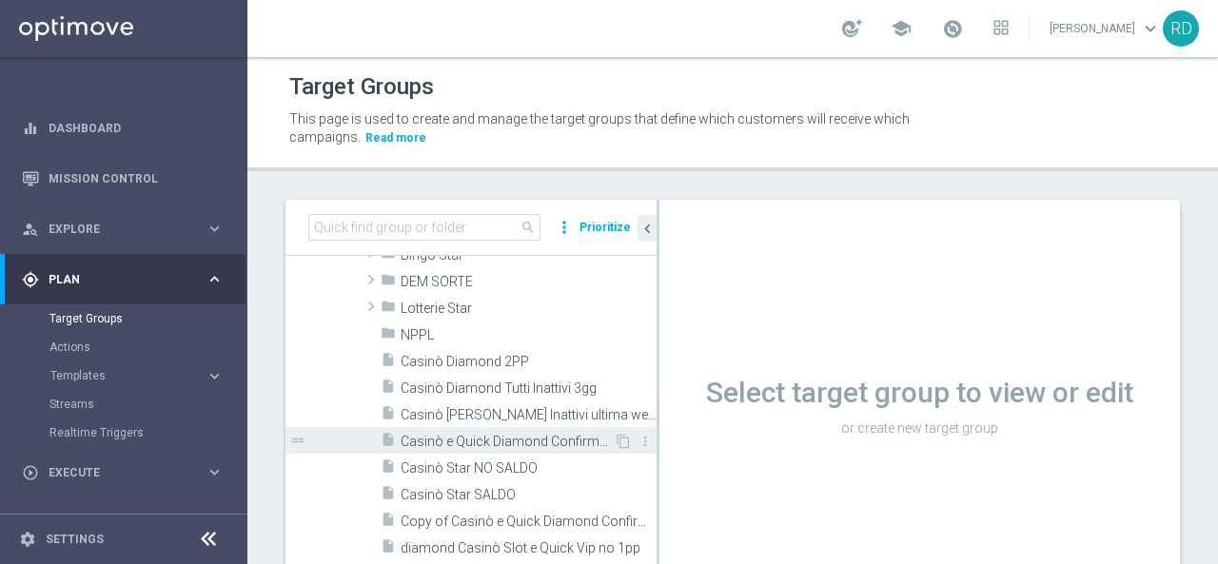
click at [451, 434] on span "Casinò e Quick Diamond Confirmed + Young+ Exiting" at bounding box center [507, 442] width 213 height 16
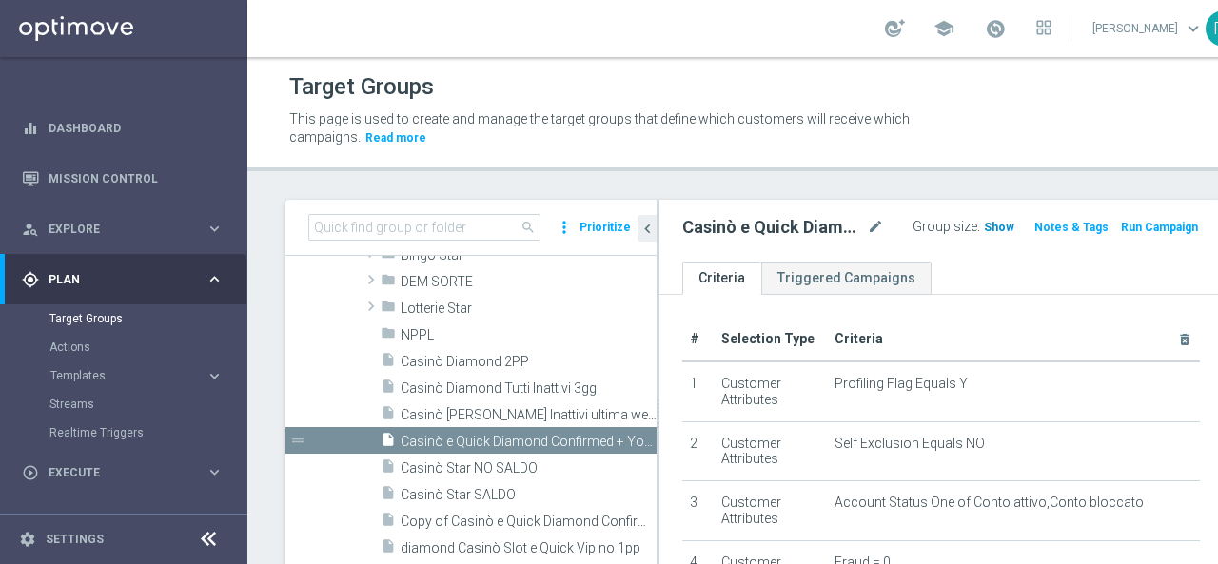
click at [984, 226] on span "Show" at bounding box center [999, 227] width 30 height 13
click at [985, 226] on span "2,148" at bounding box center [1001, 230] width 33 height 18
click at [985, 28] on span at bounding box center [995, 28] width 21 height 21
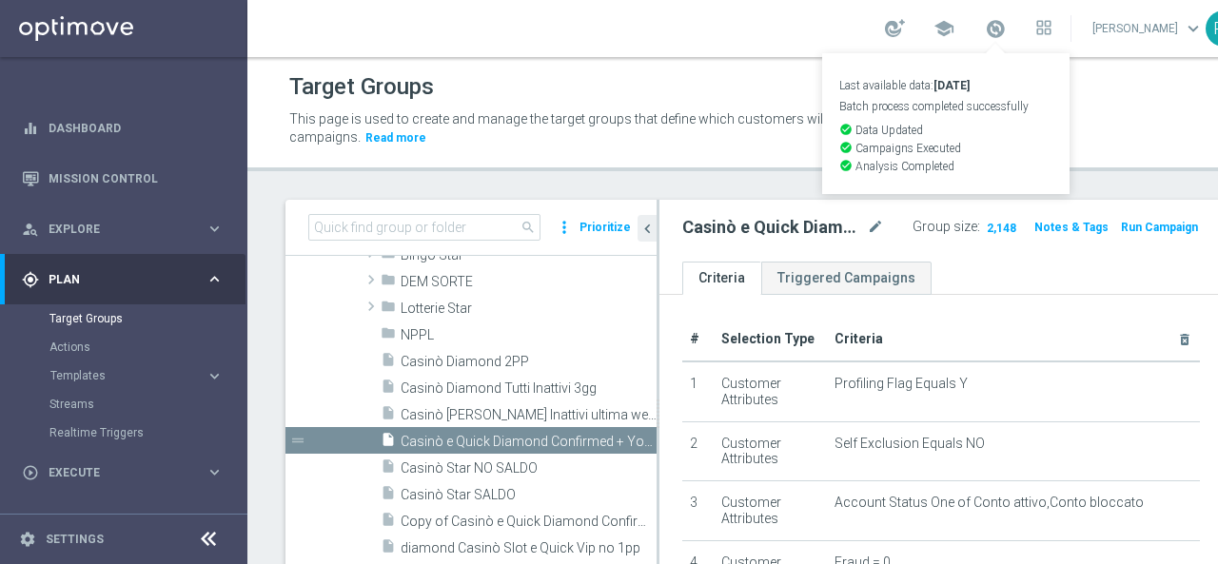
click at [1070, 111] on div "This page is used to create and manage the target groups that define which cust…" at bounding box center [754, 130] width 958 height 48
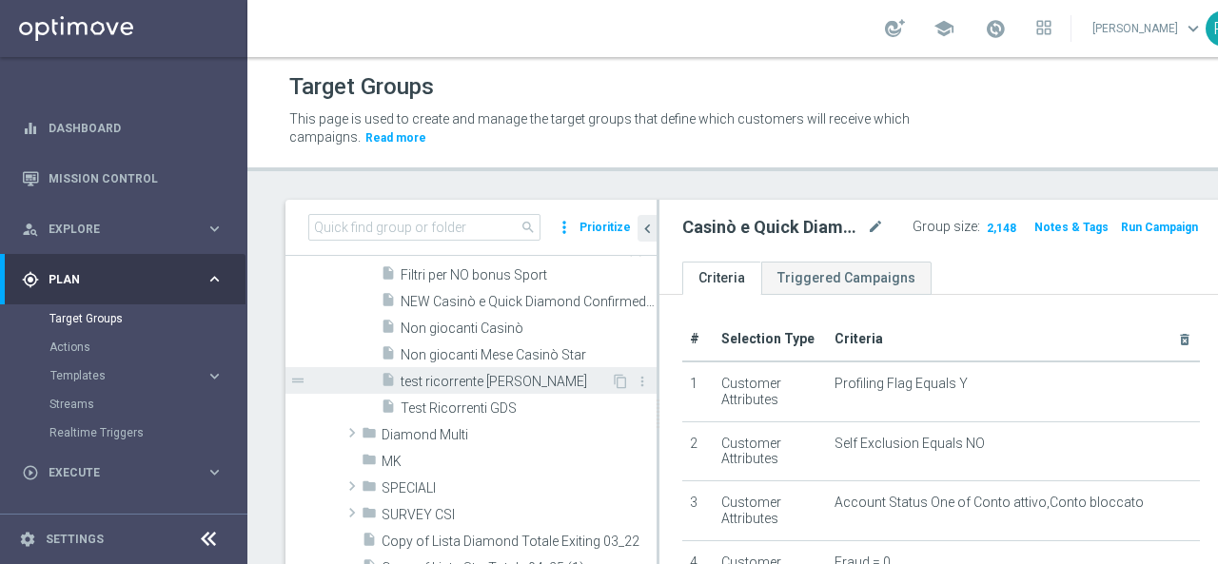
scroll to position [666, 0]
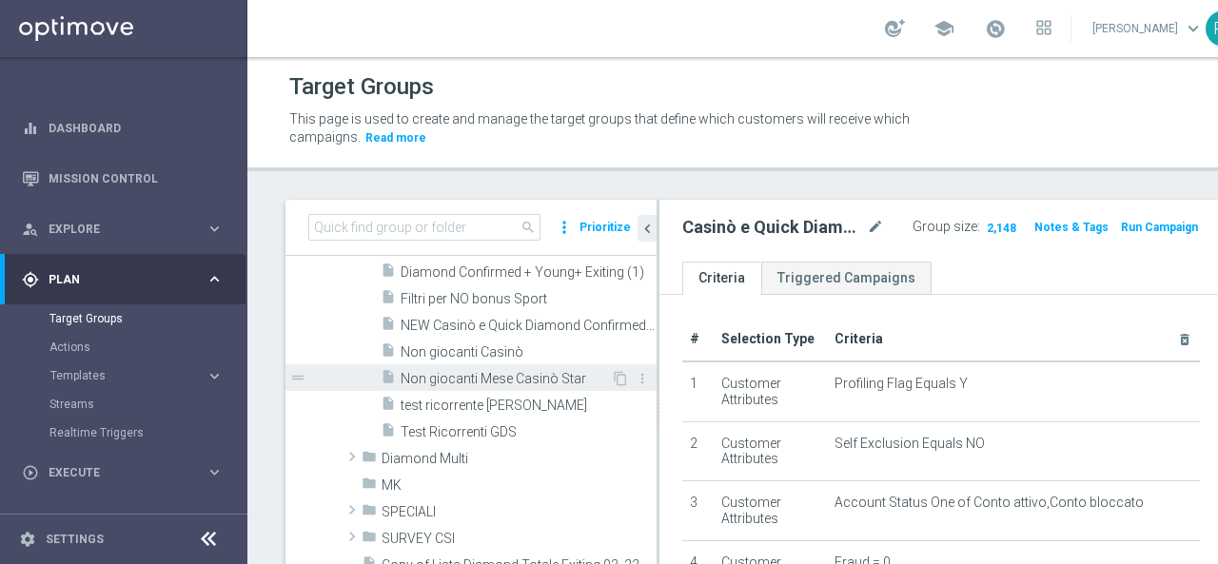
click at [451, 371] on span "Non giocanti Mese Casinò Star" at bounding box center [506, 379] width 210 height 16
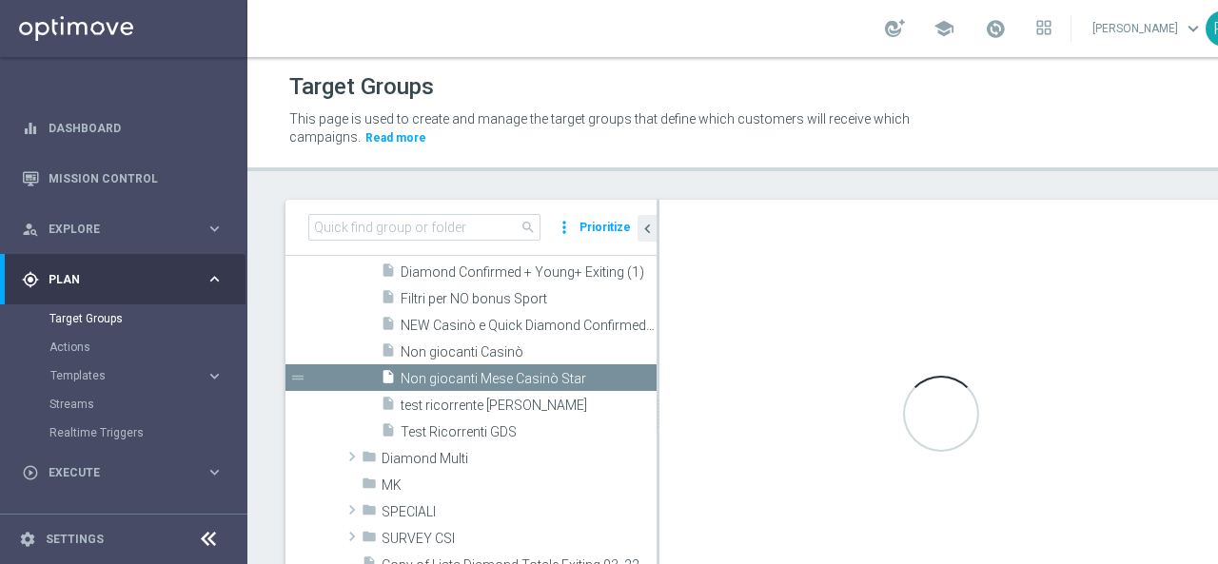
checkbox input "true"
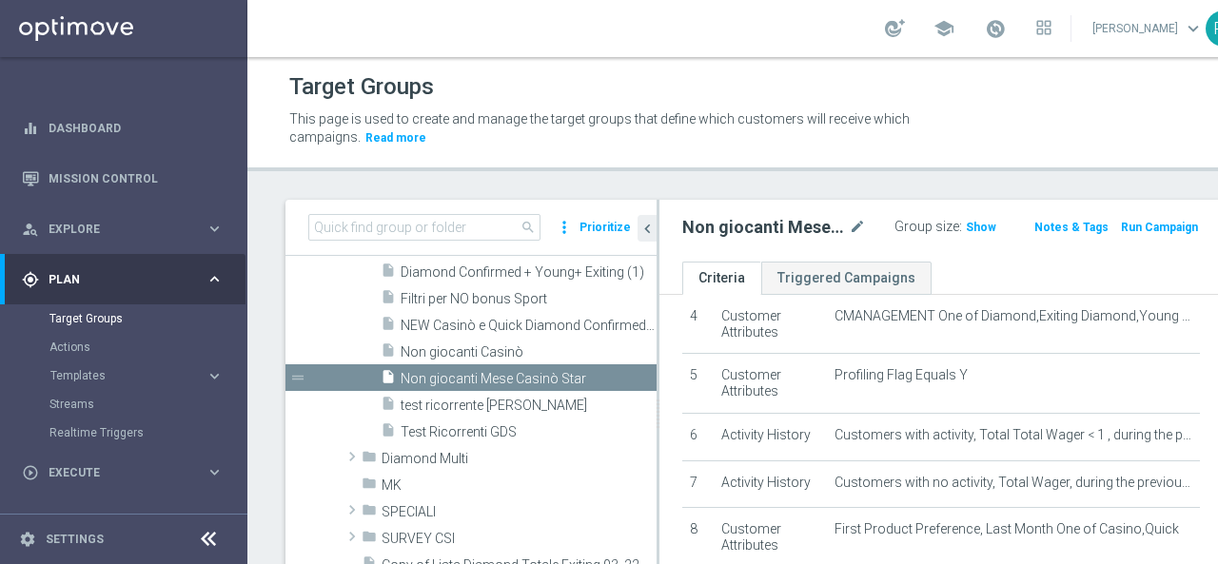
scroll to position [285, 0]
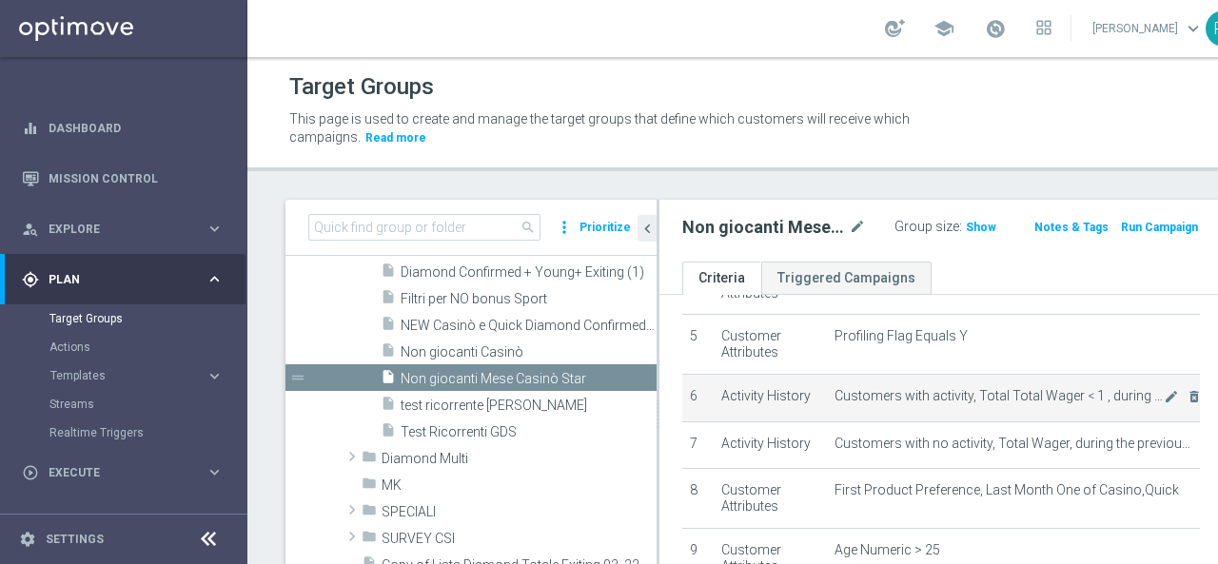
click at [929, 404] on span "Customers with activity, Total Total Wager < 1 , during the previous 9 days" at bounding box center [999, 396] width 329 height 16
click at [1164, 404] on icon "mode_edit" at bounding box center [1171, 396] width 15 height 15
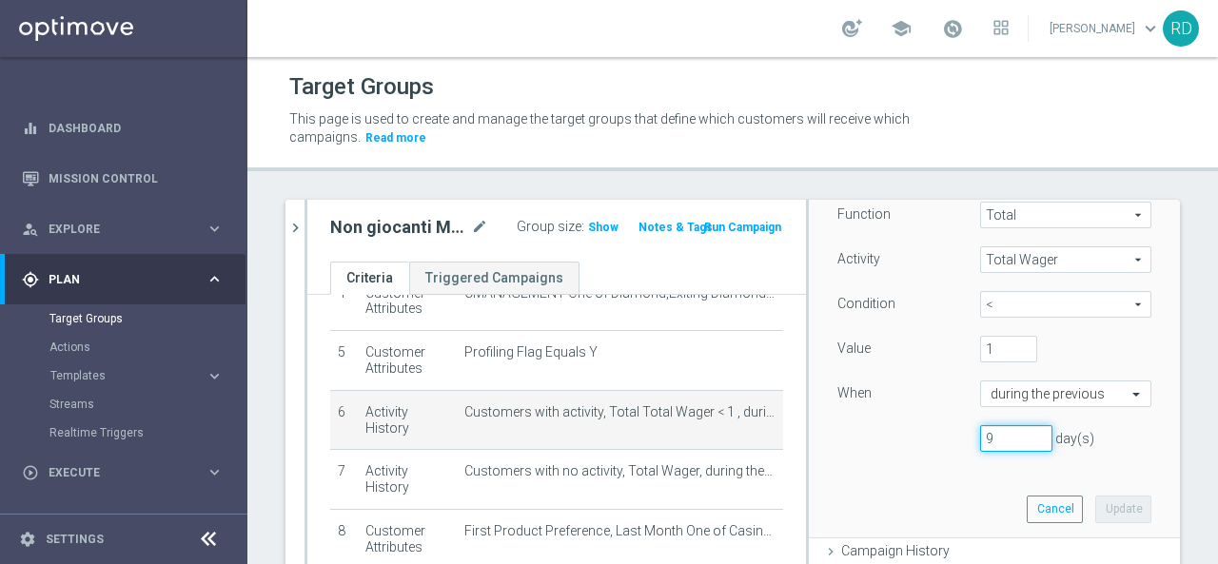
click at [982, 435] on input "9" at bounding box center [1016, 438] width 72 height 27
click at [942, 28] on span at bounding box center [952, 28] width 21 height 21
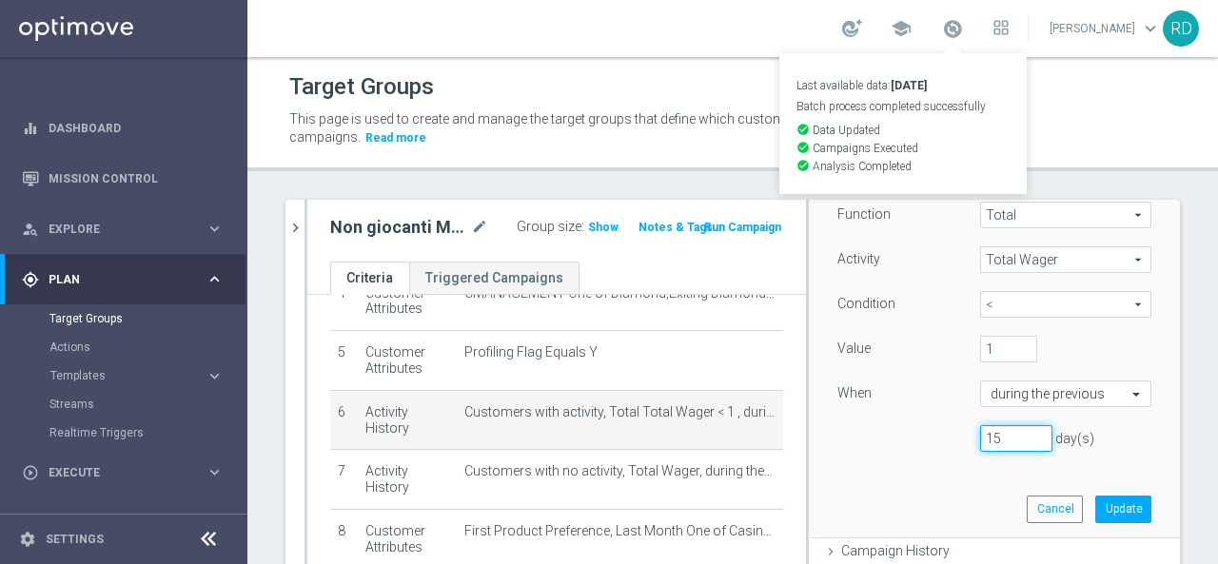
click at [992, 428] on input "15" at bounding box center [1016, 438] width 72 height 27
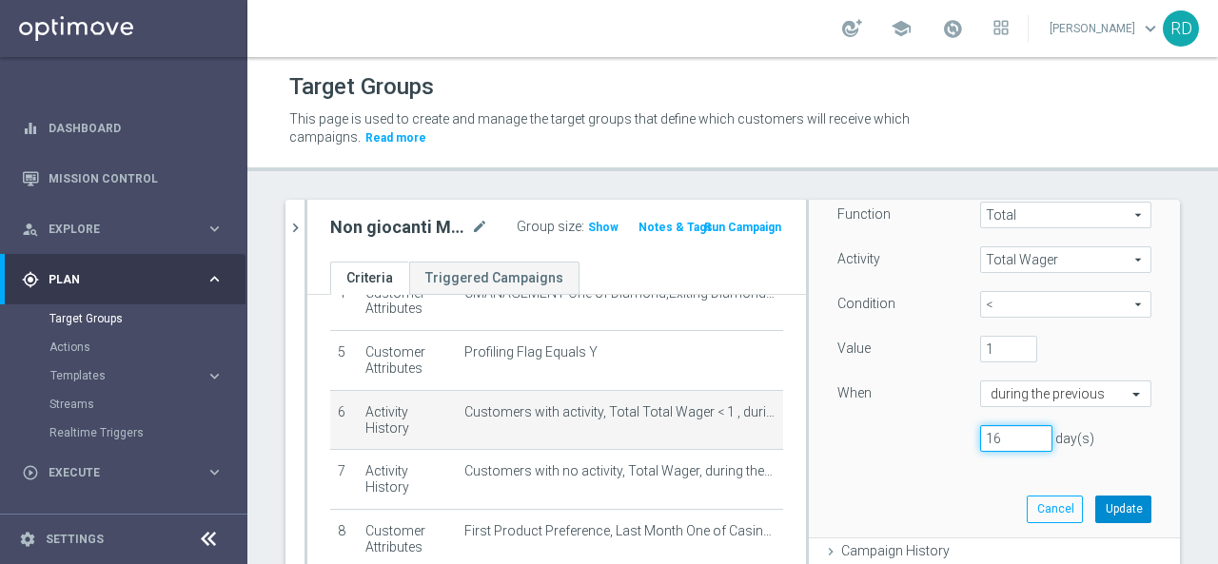
type input "16"
click at [1095, 506] on button "Update" at bounding box center [1123, 509] width 56 height 27
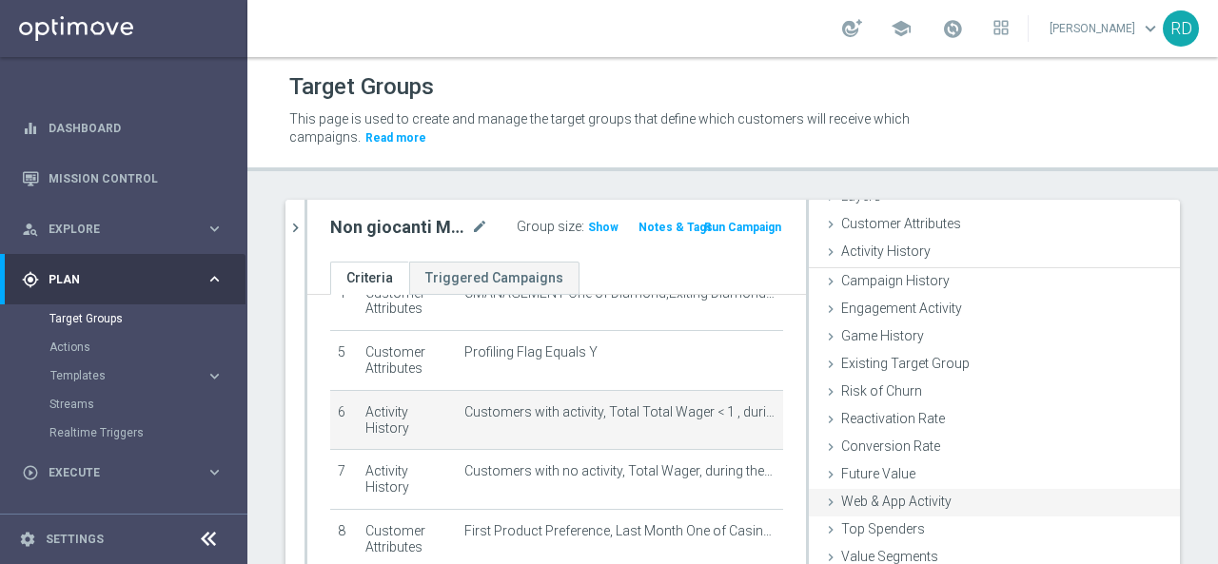
scroll to position [88, 0]
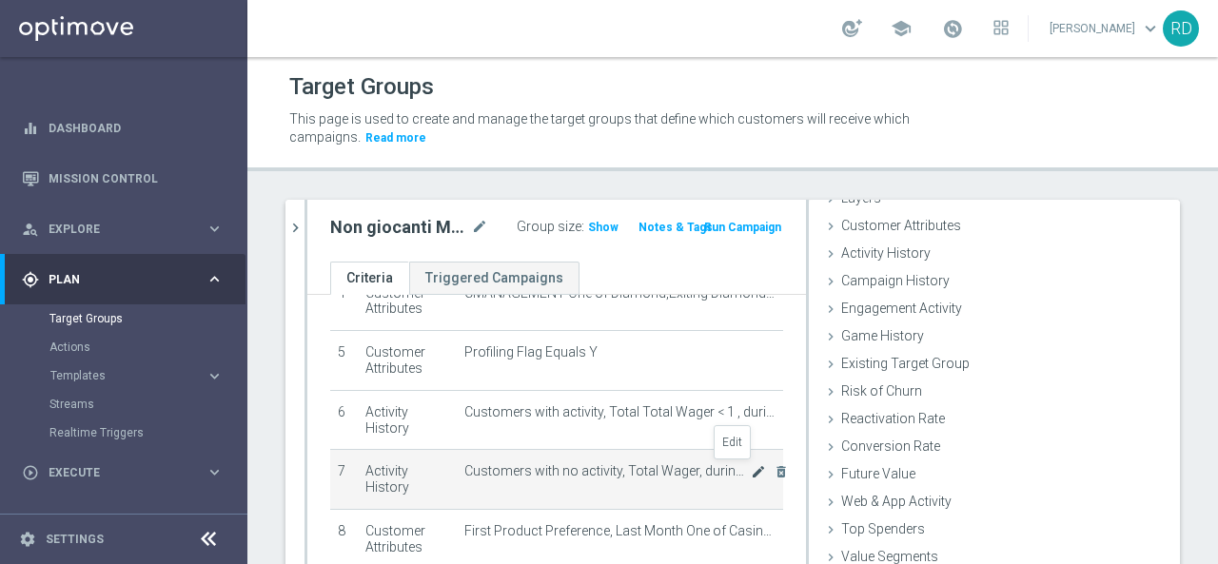
click at [751, 472] on icon "mode_edit" at bounding box center [758, 471] width 15 height 15
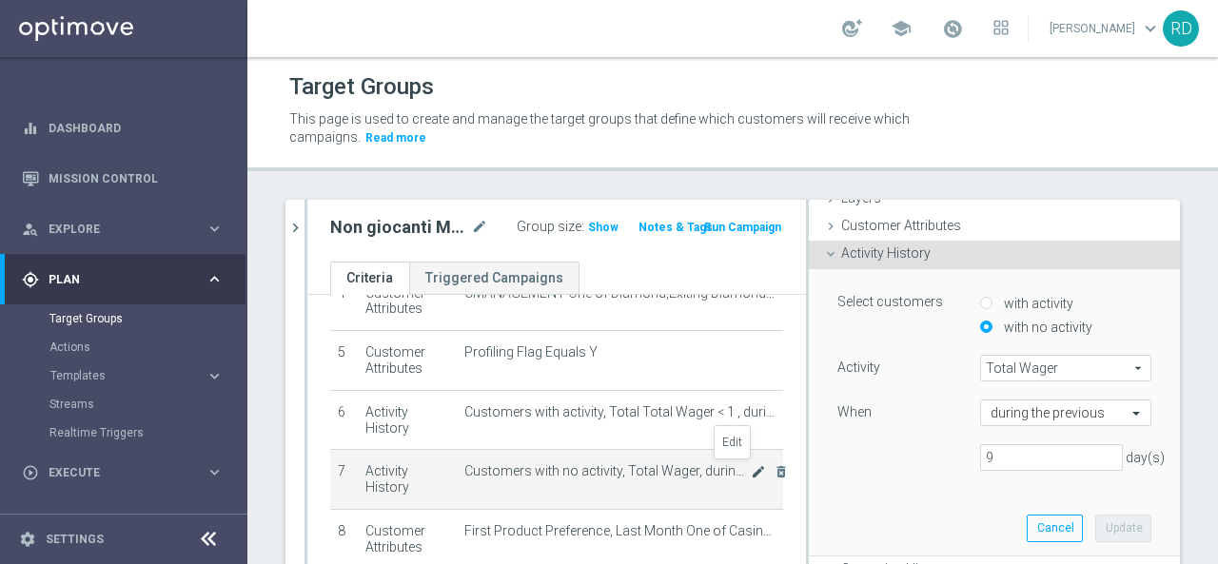
scroll to position [151, 0]
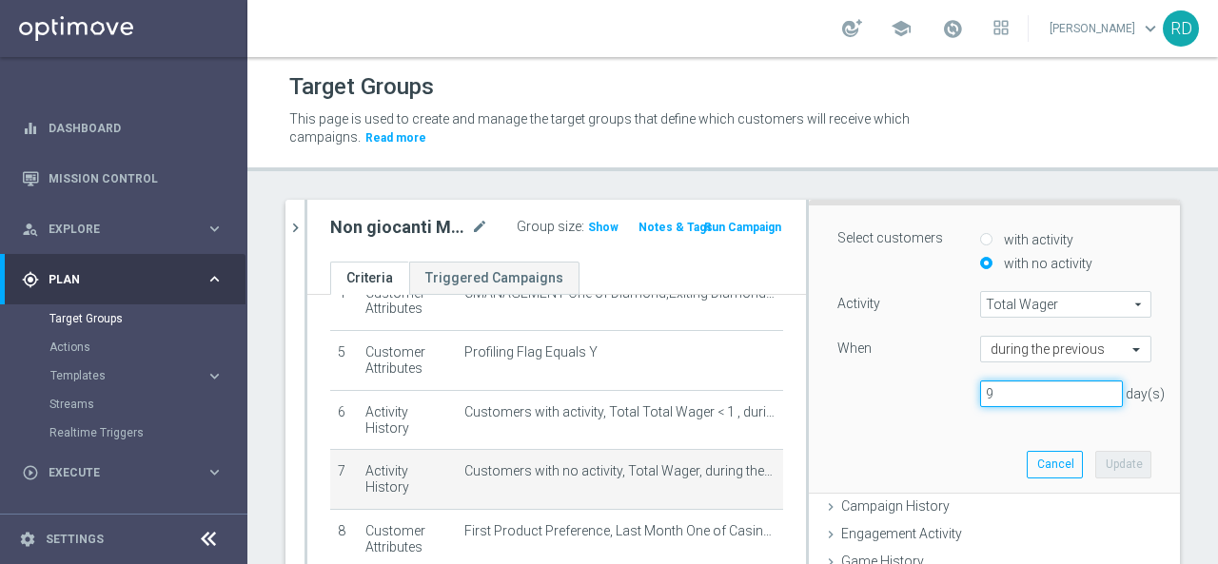
click at [993, 389] on input "9" at bounding box center [1051, 394] width 143 height 27
click at [1084, 389] on input "10" at bounding box center [1051, 394] width 143 height 27
click at [1084, 389] on input "11" at bounding box center [1051, 394] width 143 height 27
click at [1084, 389] on input "12" at bounding box center [1051, 394] width 143 height 27
click at [1084, 389] on input "13" at bounding box center [1051, 394] width 143 height 27
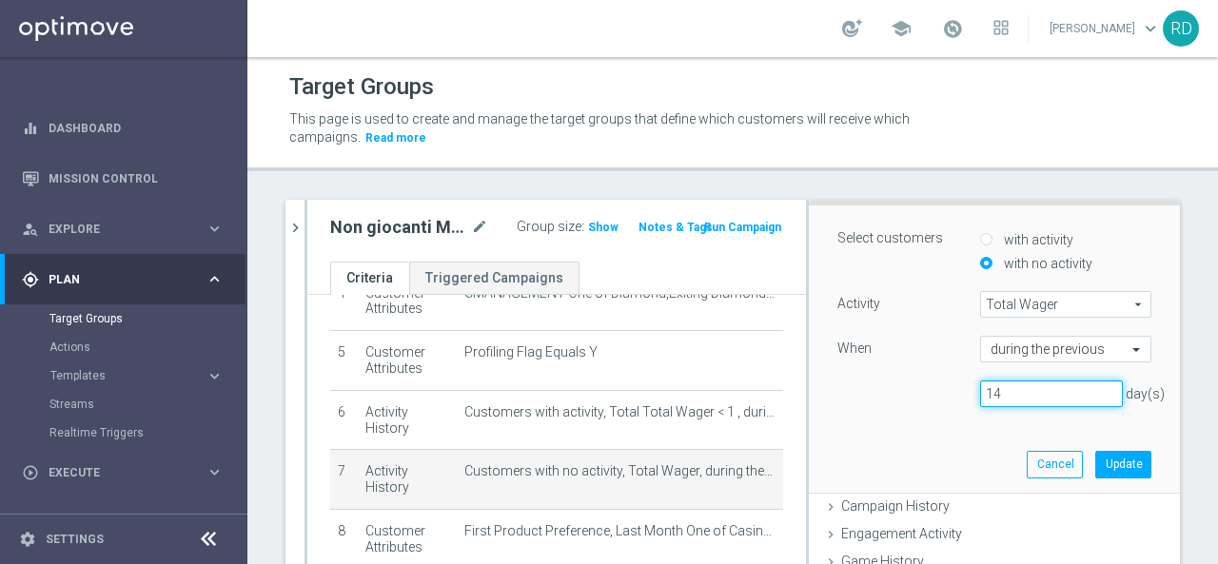
click at [1084, 389] on input "14" at bounding box center [1051, 394] width 143 height 27
click at [1084, 389] on input "15" at bounding box center [1051, 394] width 143 height 27
type input "16"
click at [1084, 389] on input "16" at bounding box center [1051, 394] width 143 height 27
click at [1095, 464] on button "Update" at bounding box center [1123, 464] width 56 height 27
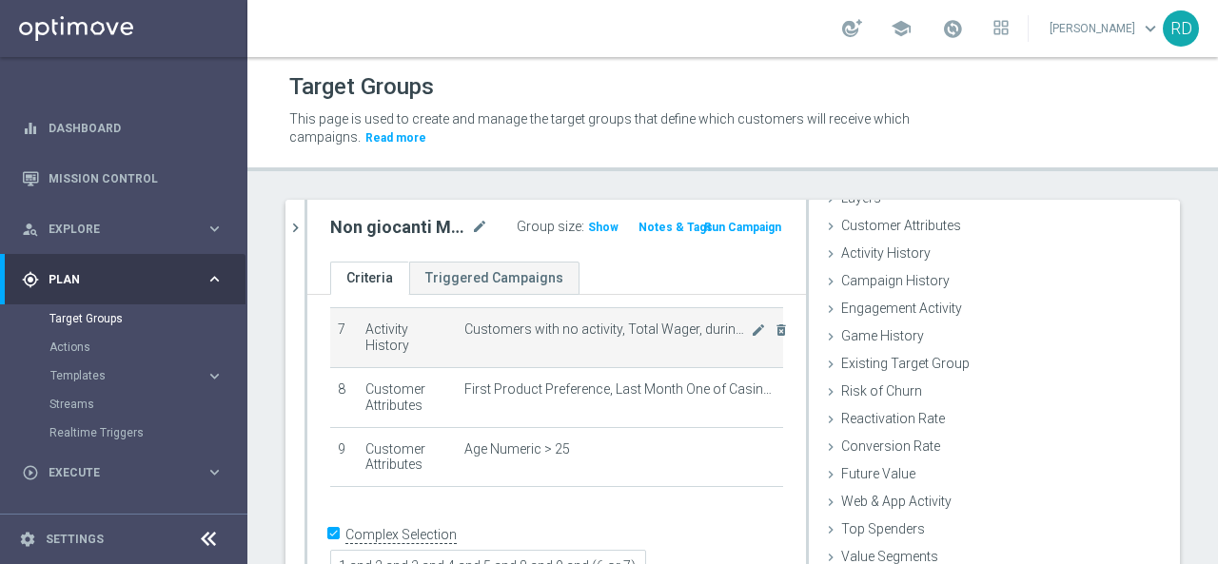
scroll to position [128, 0]
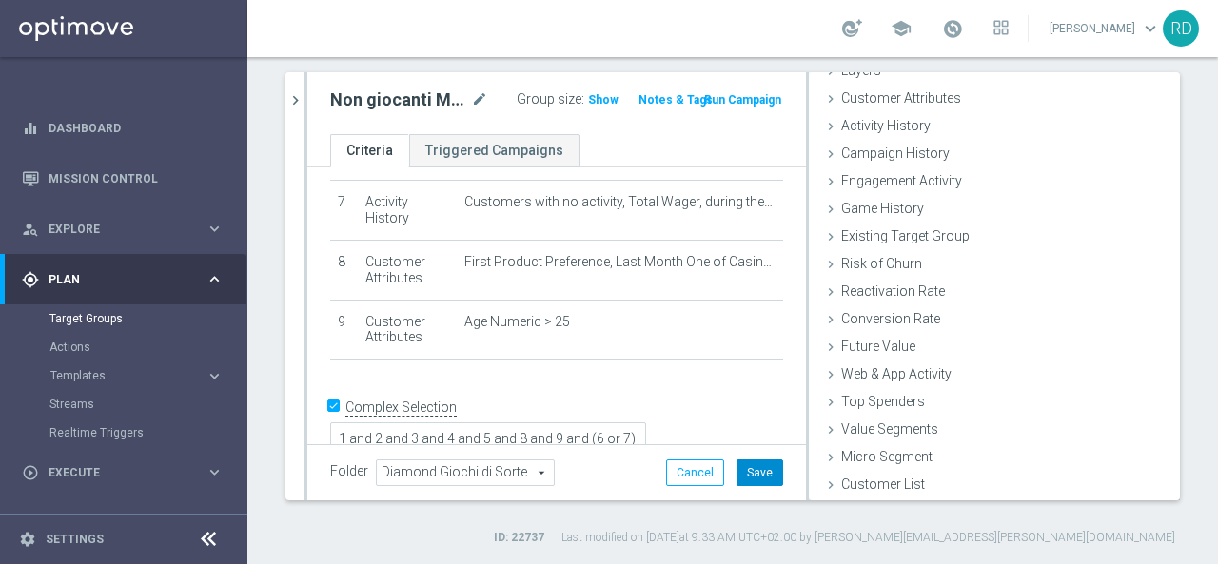
click at [737, 468] on button "Save" at bounding box center [760, 473] width 47 height 27
click at [593, 98] on span "Show" at bounding box center [603, 99] width 30 height 13
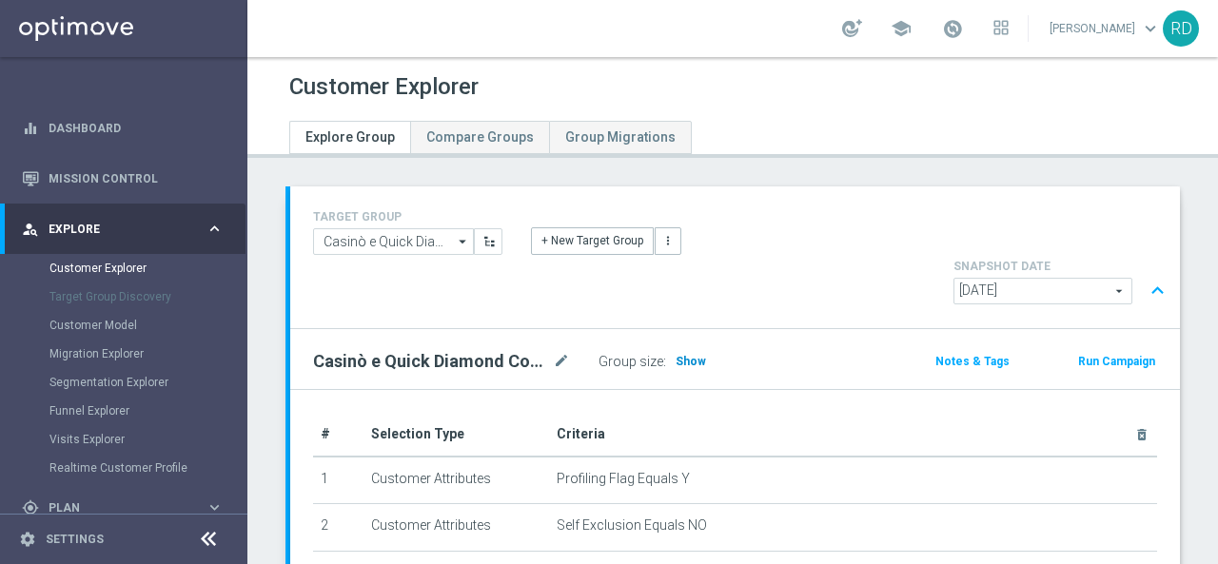
click at [694, 355] on span "Show" at bounding box center [691, 361] width 30 height 13
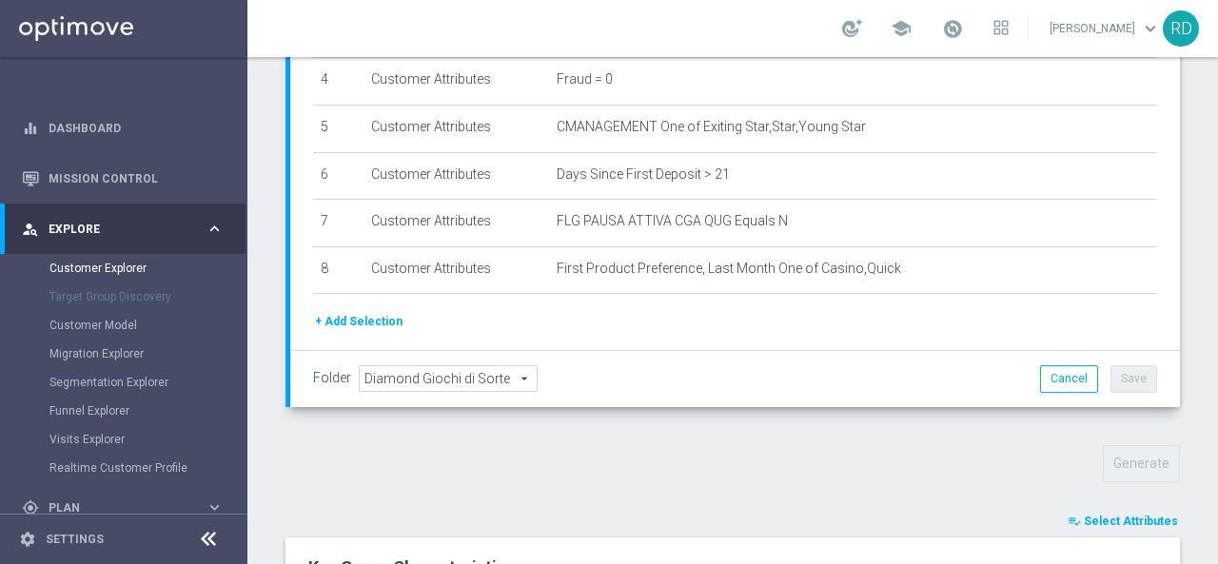
scroll to position [452, 0]
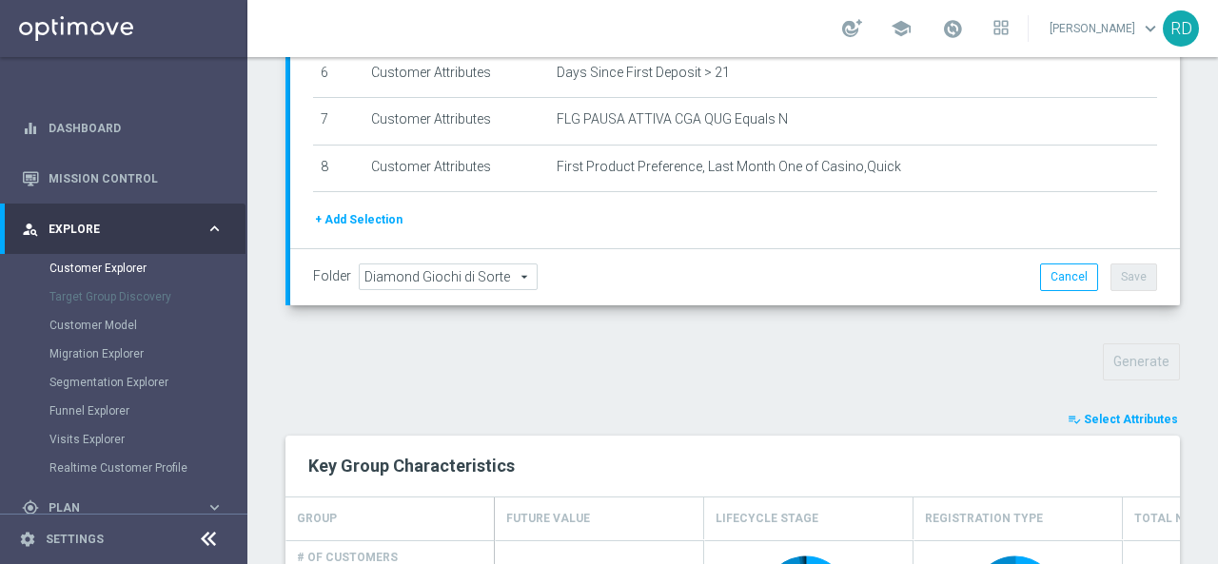
click at [1084, 413] on span "Select Attributes" at bounding box center [1131, 419] width 94 height 13
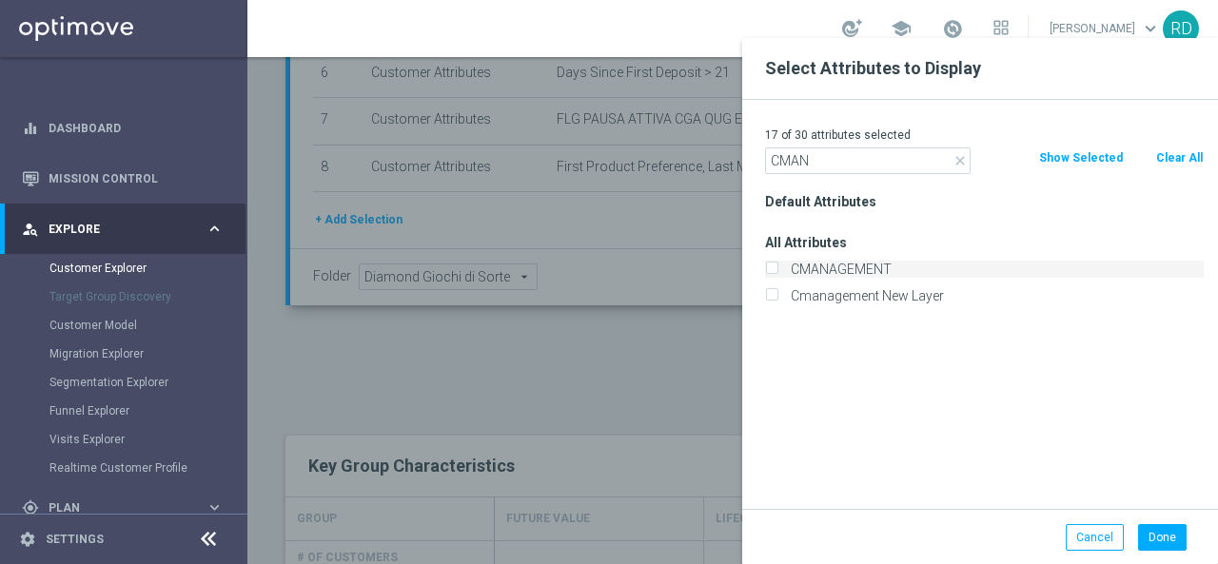
type input "CMAN"
click at [837, 274] on label "CMANAGEMENT" at bounding box center [994, 269] width 420 height 17
click at [777, 274] on input "CMANAGEMENT" at bounding box center [771, 271] width 12 height 12
checkbox input "true"
click at [1166, 538] on button "Done" at bounding box center [1162, 537] width 49 height 27
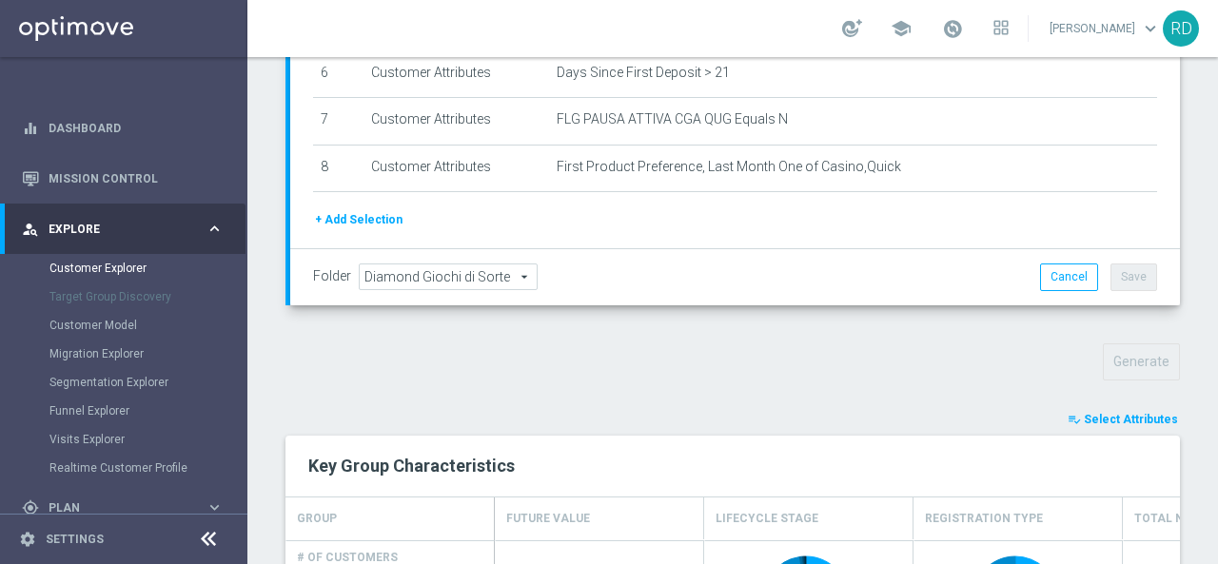
click at [1074, 409] on button "playlist_add_check Select Attributes" at bounding box center [1123, 419] width 114 height 21
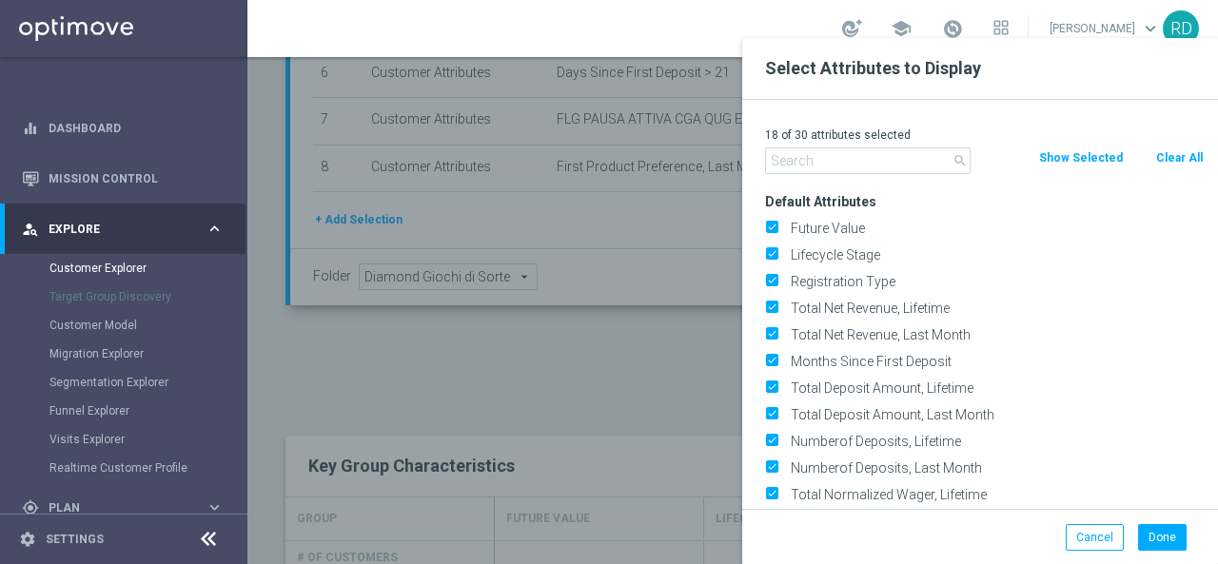
click at [816, 162] on input "text" at bounding box center [868, 160] width 206 height 27
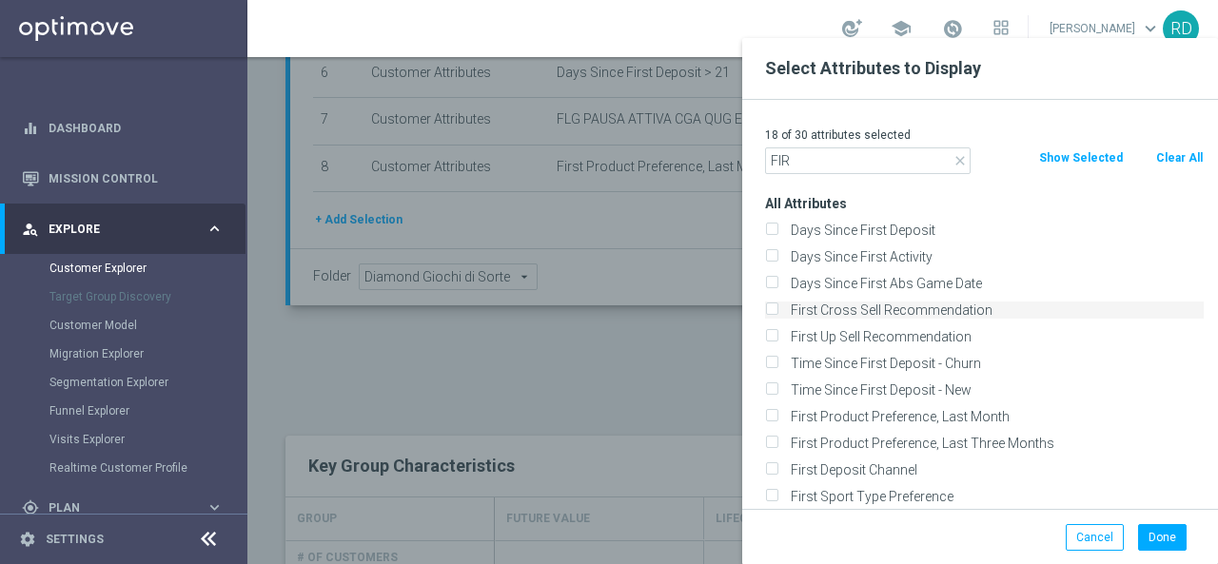
scroll to position [95, 0]
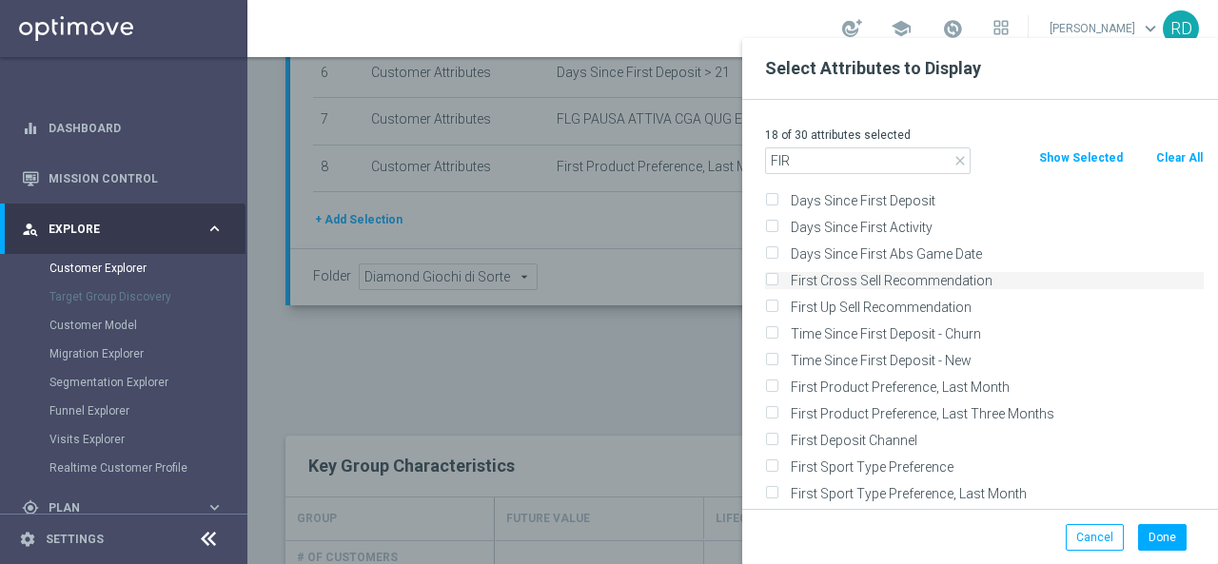
type input "FIR"
click at [881, 380] on label "First Product Preference, Last Month" at bounding box center [994, 387] width 420 height 17
click at [777, 383] on input "First Product Preference, Last Month" at bounding box center [771, 389] width 12 height 12
checkbox input "true"
click at [1151, 532] on button "Done" at bounding box center [1162, 537] width 49 height 27
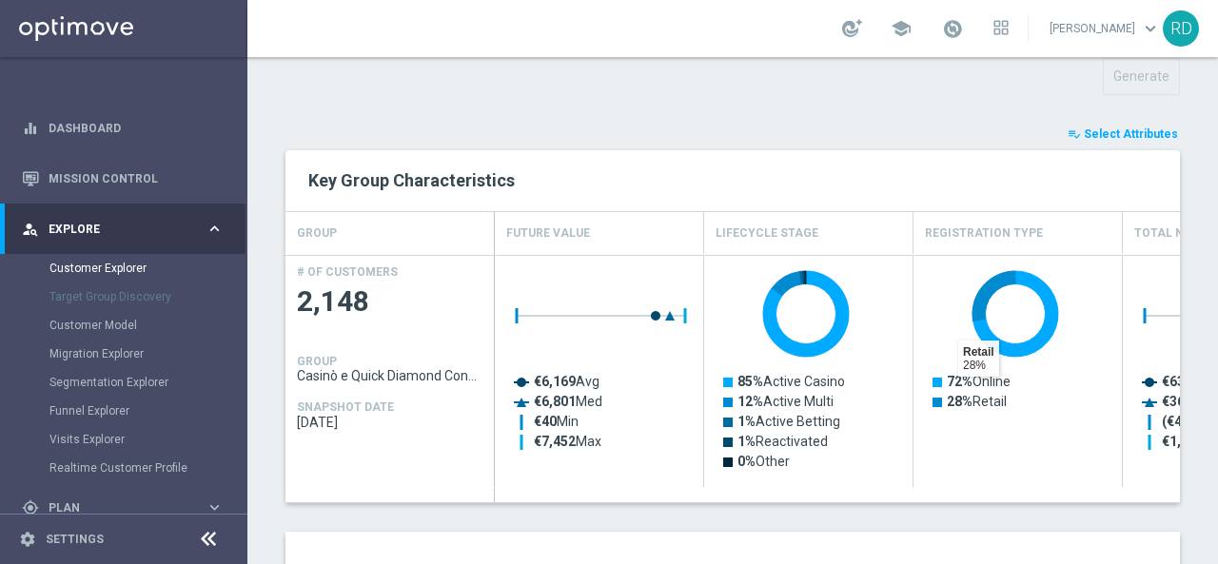
scroll to position [1023, 0]
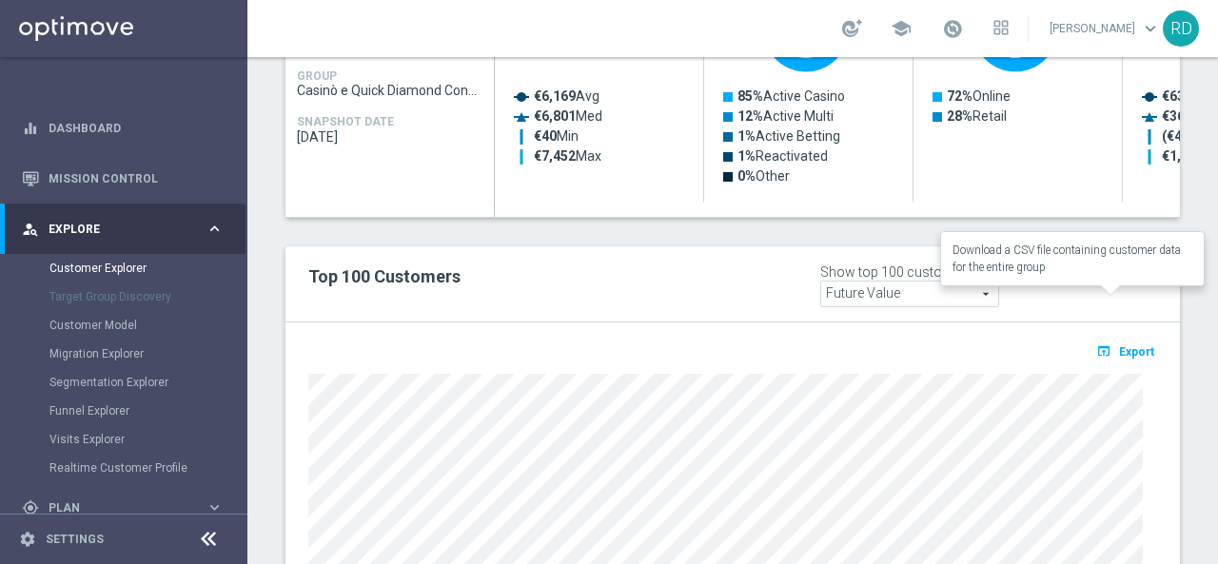
click at [1122, 345] on span "Export" at bounding box center [1136, 351] width 35 height 13
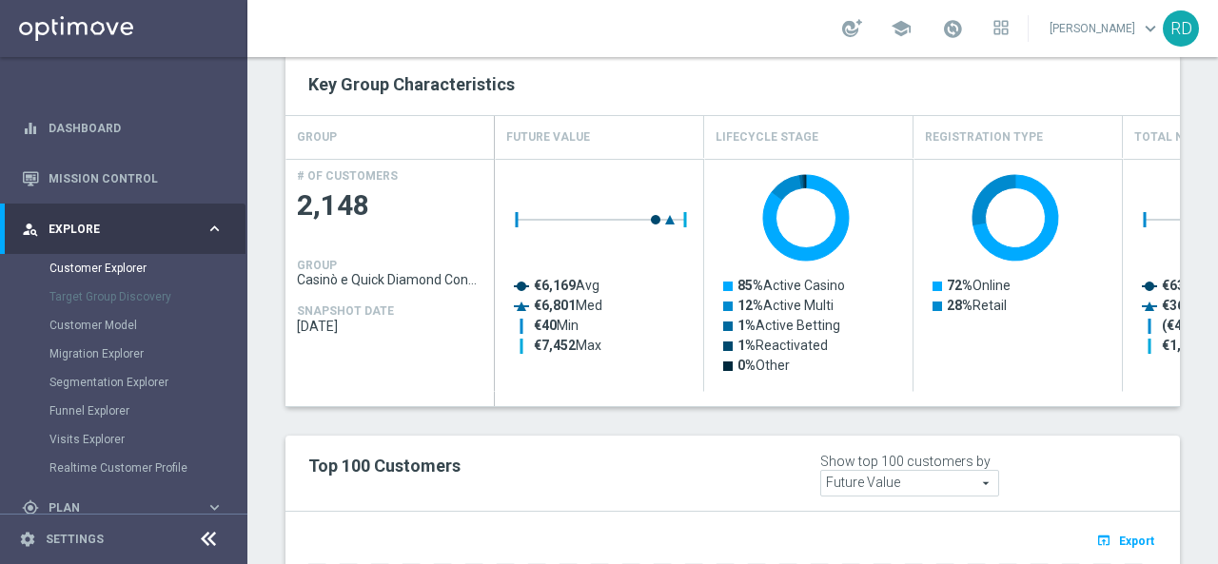
scroll to position [833, 0]
